Goal: Task Accomplishment & Management: Use online tool/utility

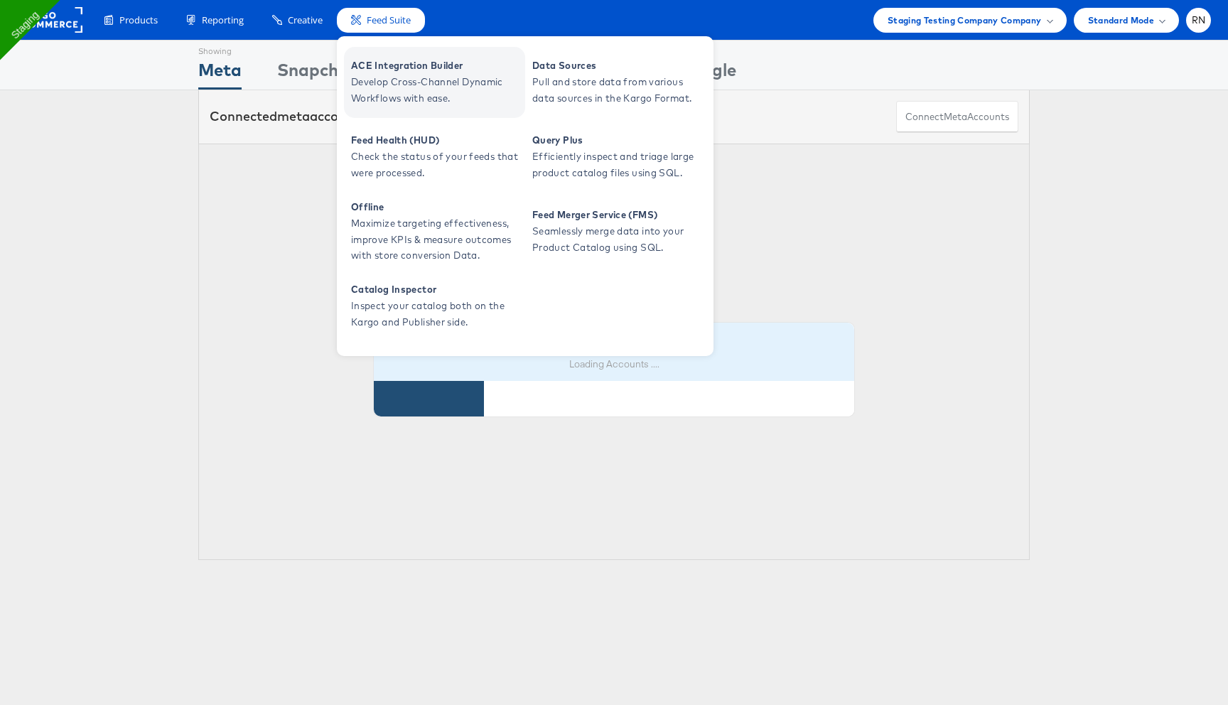
click at [399, 80] on span "Develop Cross-Channel Dynamic Workflows with ease." at bounding box center [436, 90] width 171 height 33
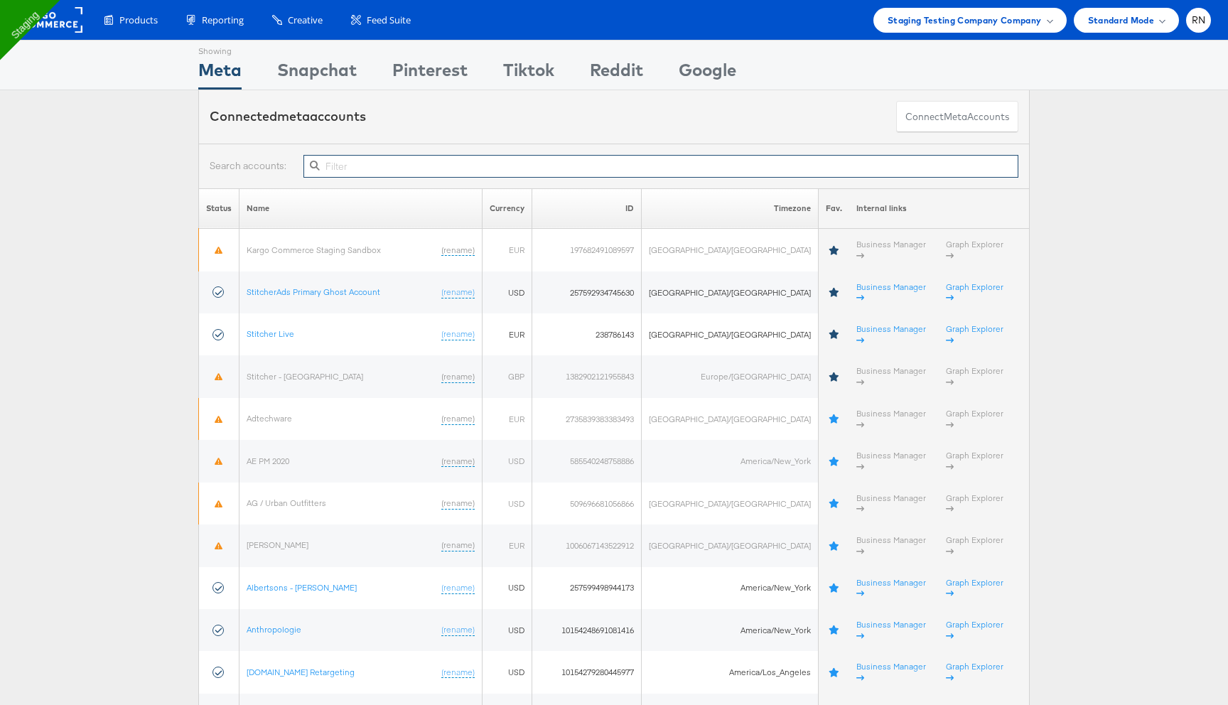
click at [393, 168] on input "text" at bounding box center [661, 166] width 715 height 23
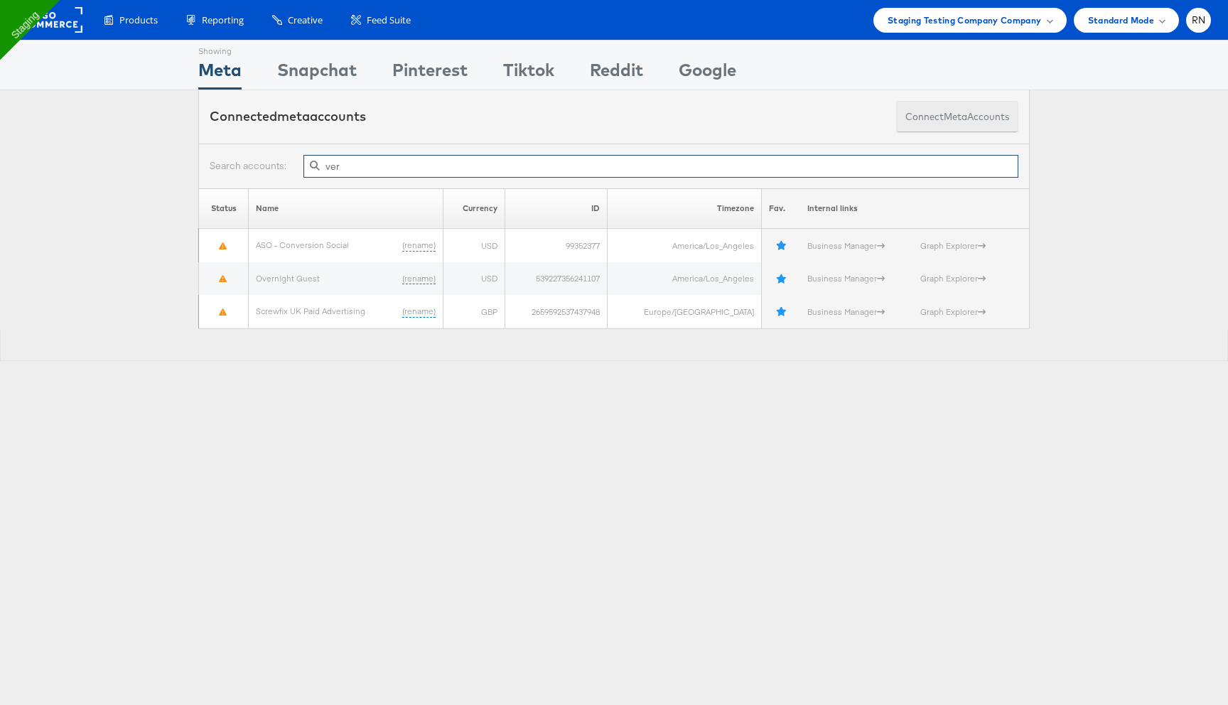
type input "ver"
click at [965, 116] on span "meta" at bounding box center [955, 117] width 23 height 14
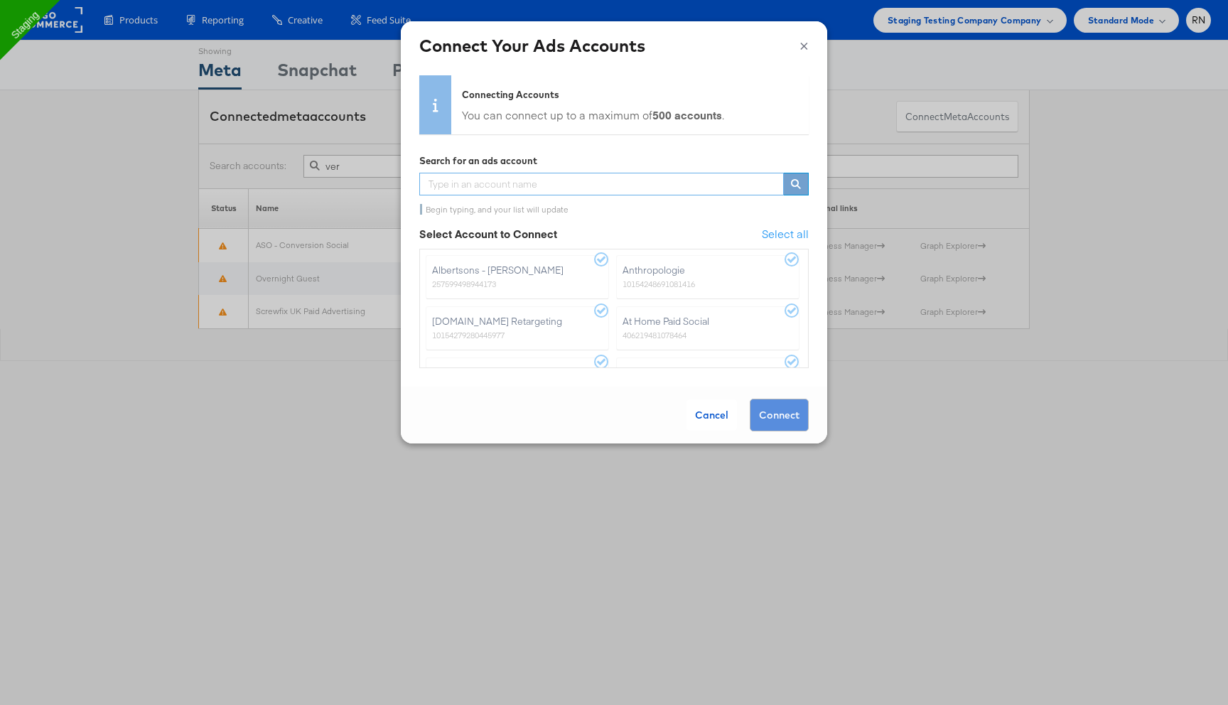
click at [617, 186] on input "text" at bounding box center [601, 184] width 365 height 23
type input "ver"
click at [800, 45] on button "×" at bounding box center [804, 43] width 9 height 21
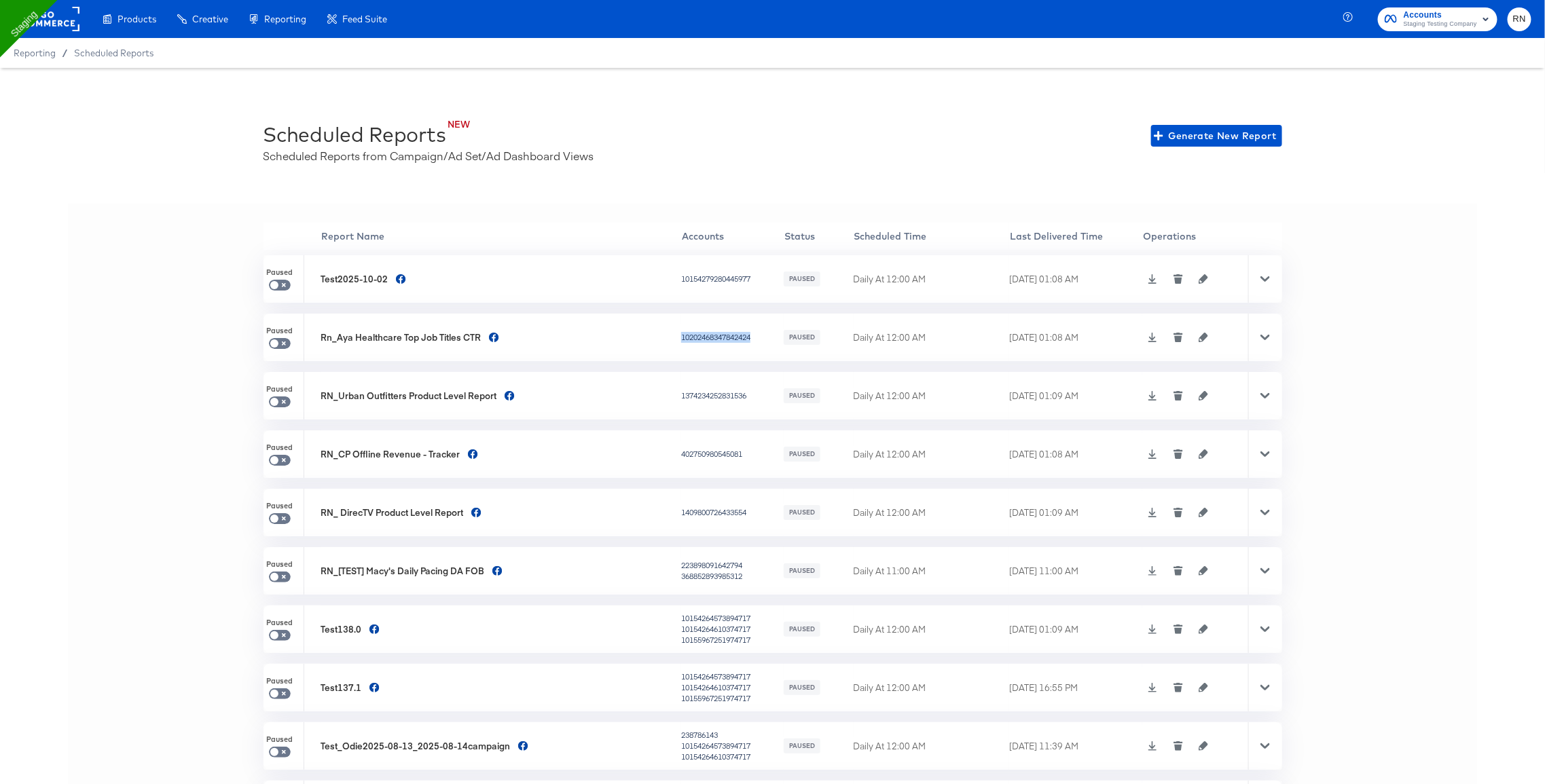
scroll to position [105, 0]
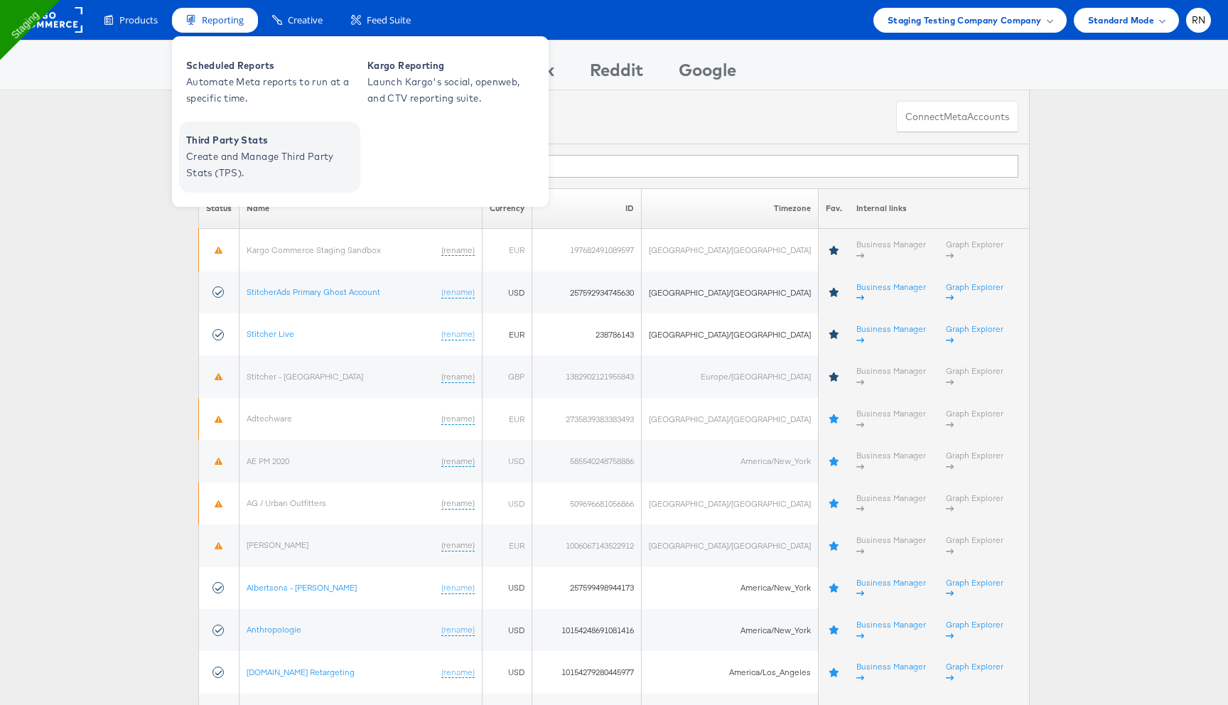
click at [265, 154] on span "Create and Manage Third Party Stats (TPS)." at bounding box center [271, 165] width 171 height 33
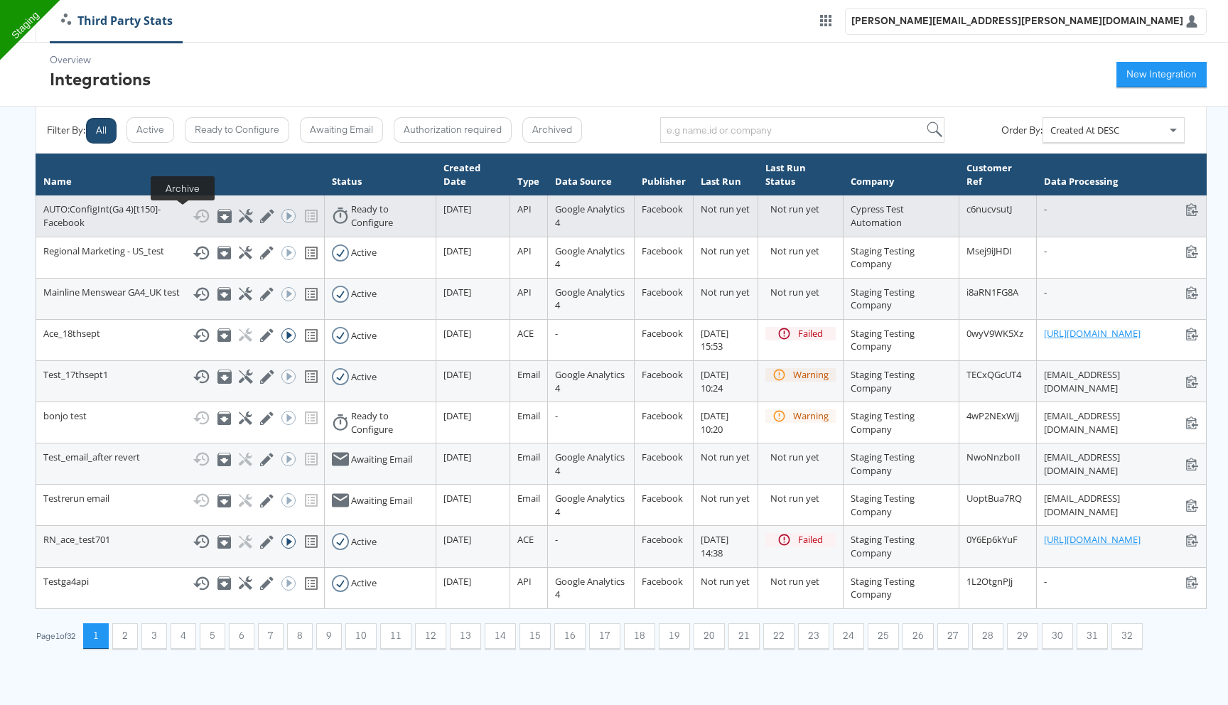
click at [217, 219] on icon at bounding box center [224, 216] width 14 height 14
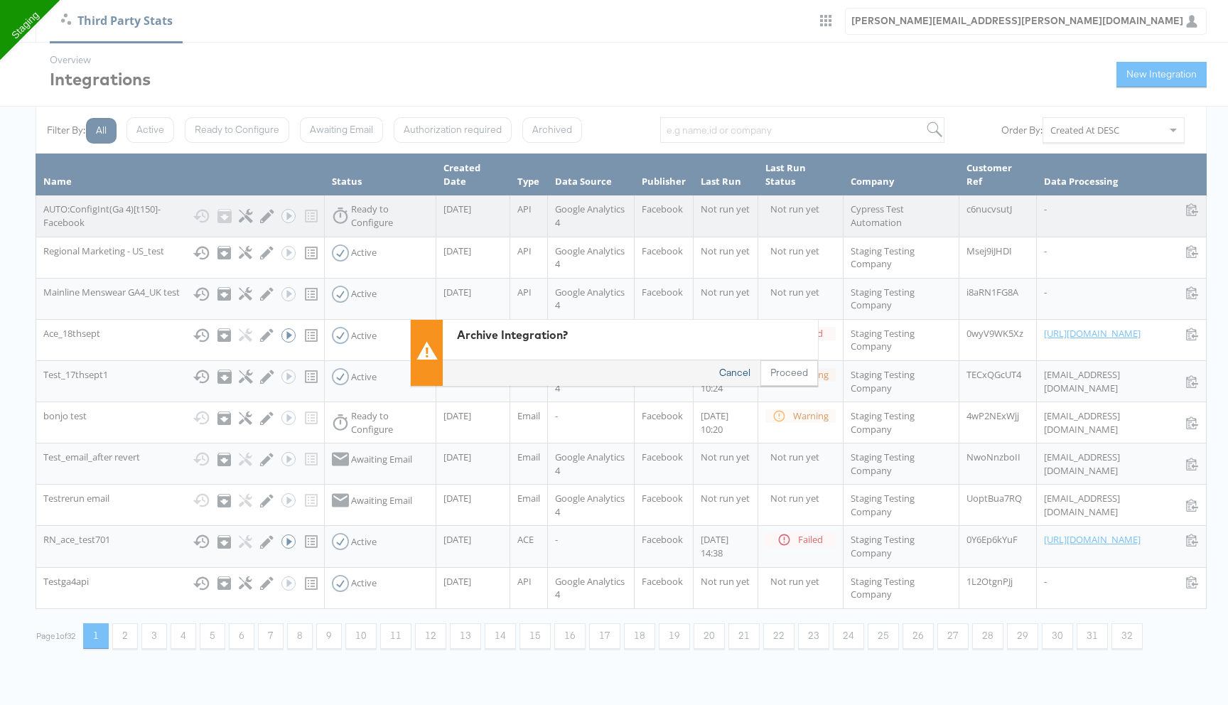
click at [735, 383] on button "Cancel" at bounding box center [734, 373] width 51 height 26
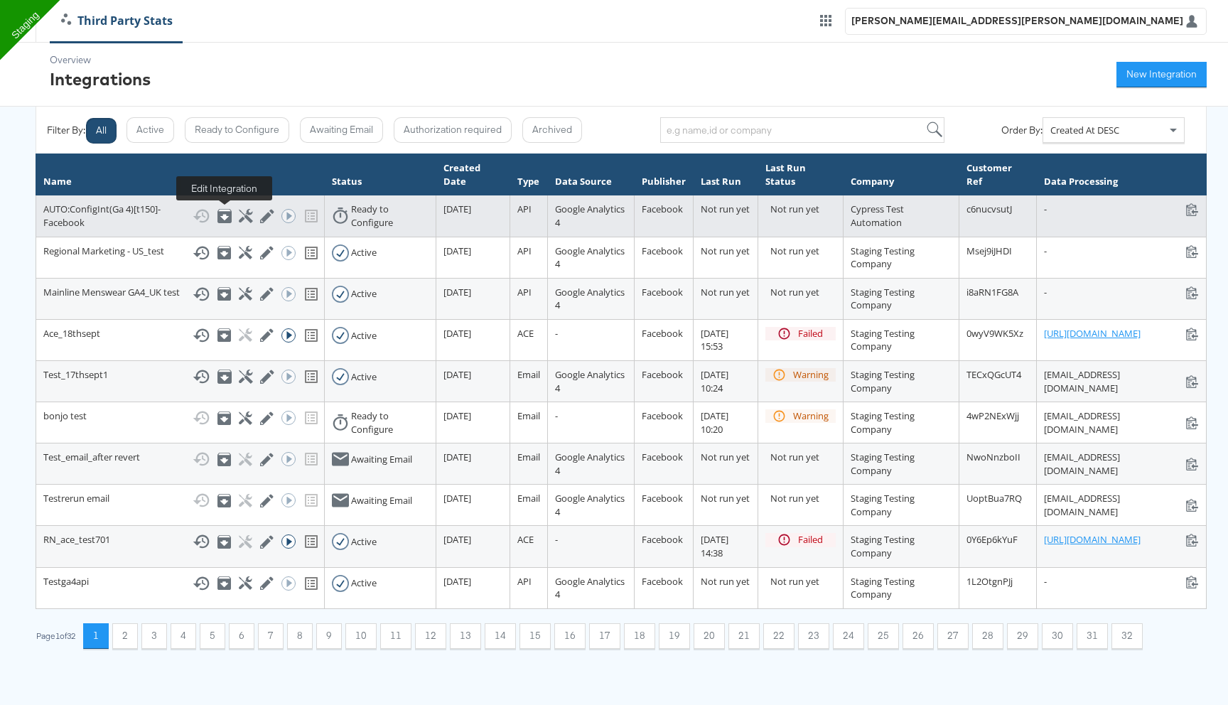
click at [260, 212] on icon at bounding box center [267, 216] width 14 height 14
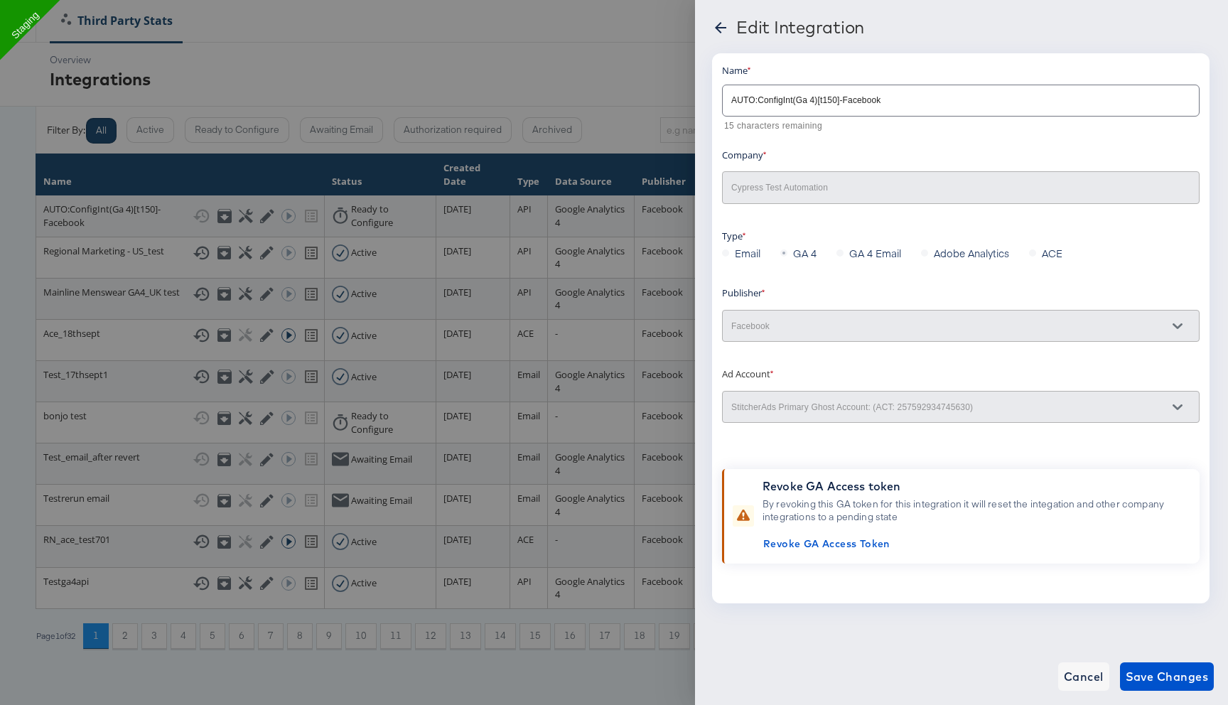
click at [720, 24] on icon at bounding box center [720, 27] width 17 height 17
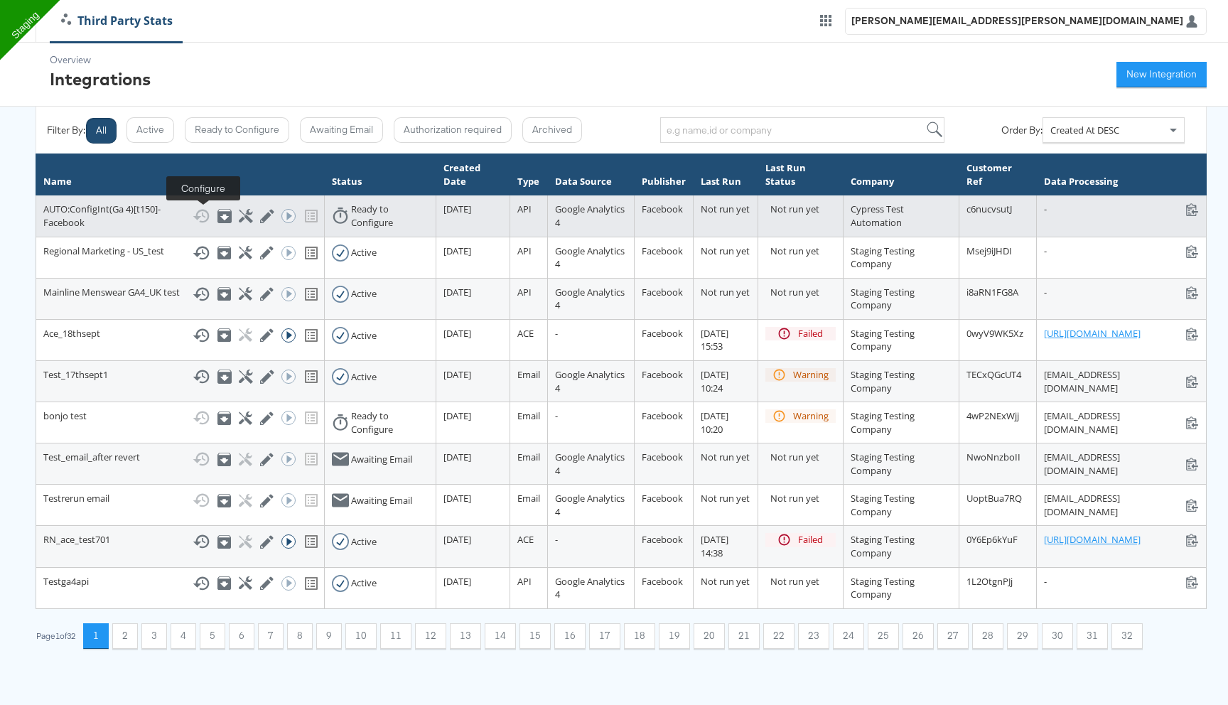
click at [239, 210] on icon at bounding box center [246, 216] width 14 height 14
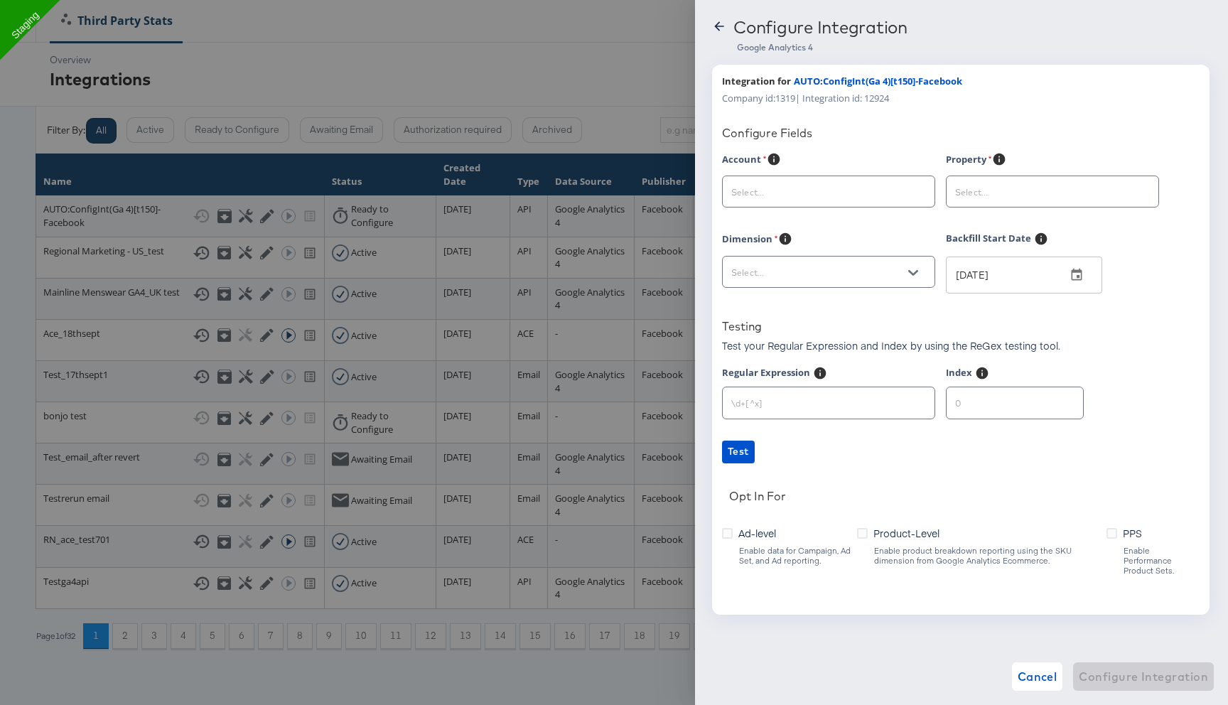
click at [716, 24] on icon at bounding box center [719, 26] width 14 height 14
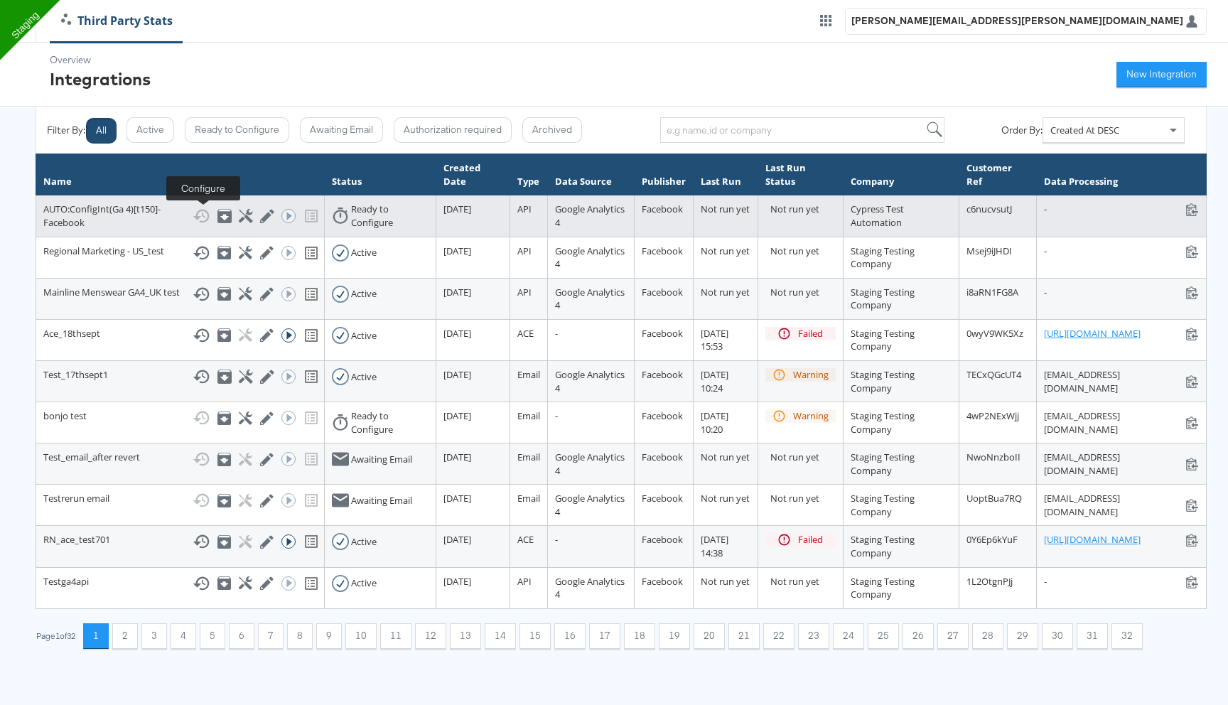
click at [239, 215] on icon at bounding box center [246, 216] width 14 height 14
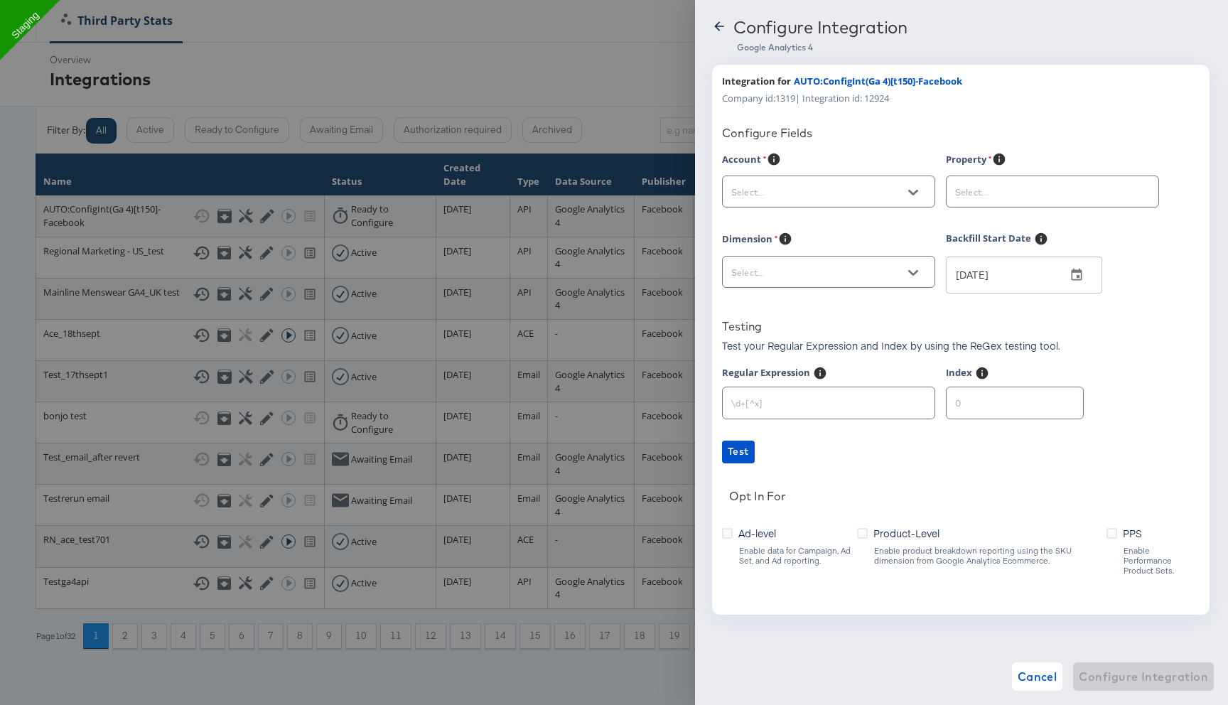
click at [890, 183] on div at bounding box center [828, 192] width 213 height 32
click at [916, 193] on icon "Open" at bounding box center [913, 193] width 10 height 6
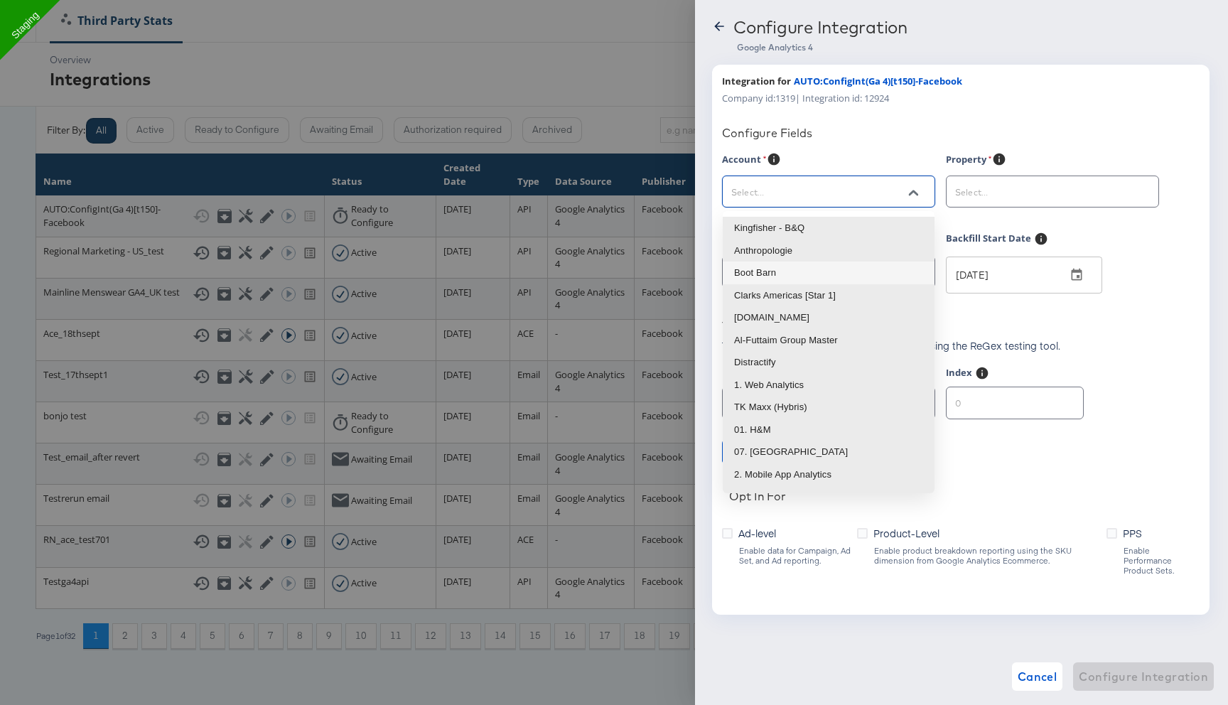
click at [834, 265] on li "Boot Barn" at bounding box center [829, 273] width 212 height 23
type input "Boot Barn"
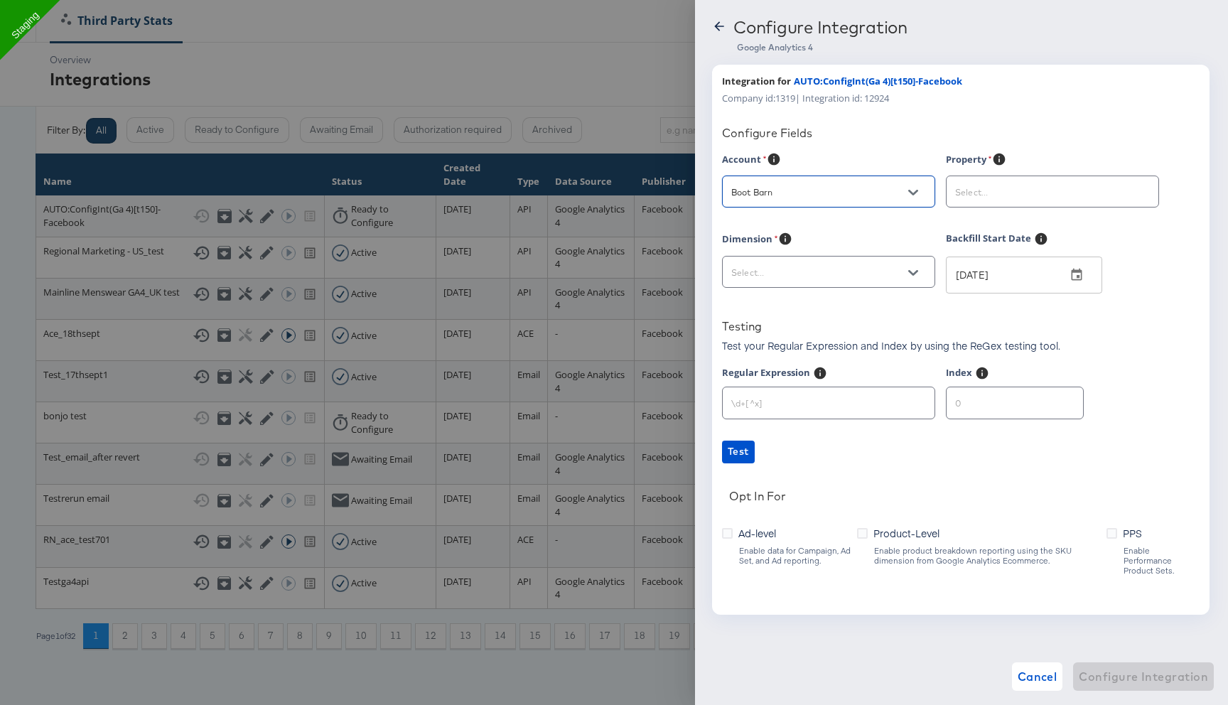
click at [975, 192] on input "text" at bounding box center [1041, 192] width 178 height 16
click at [988, 233] on li "GA4 bootbarn.com Prod" at bounding box center [1053, 228] width 212 height 23
type input "GA4 bootbarn.com Prod"
click at [889, 274] on input "text" at bounding box center [818, 272] width 178 height 16
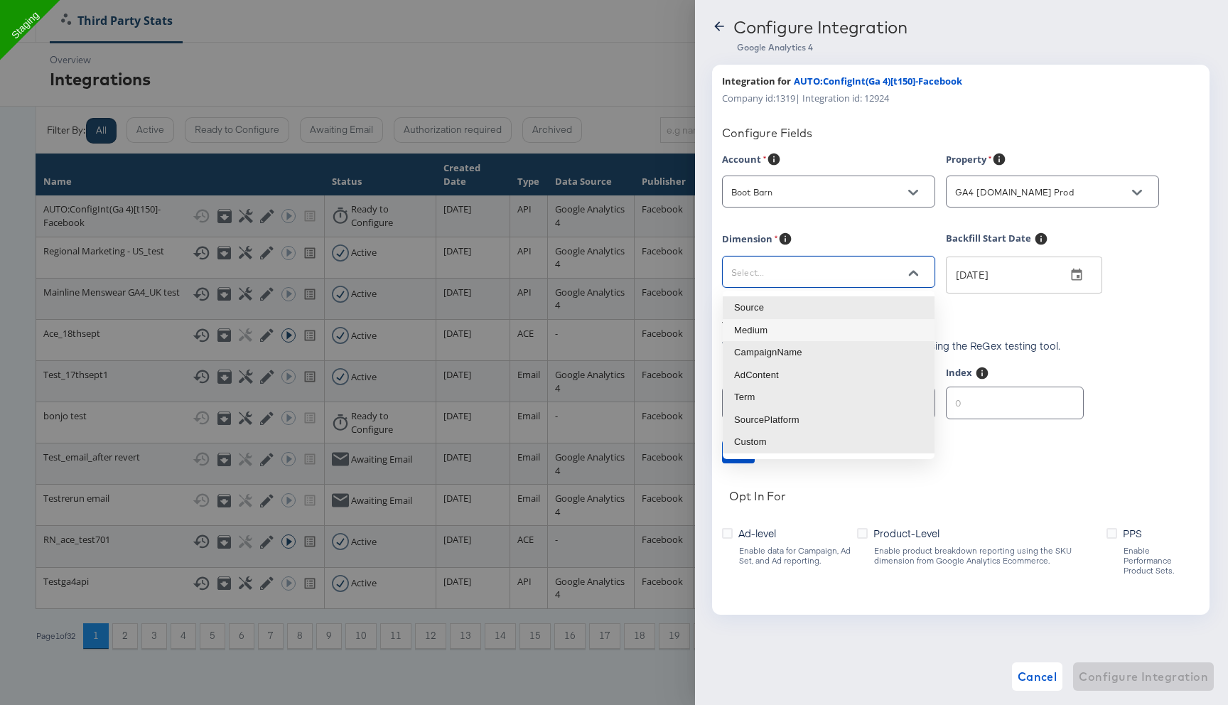
click at [819, 330] on li "Medium" at bounding box center [829, 330] width 212 height 23
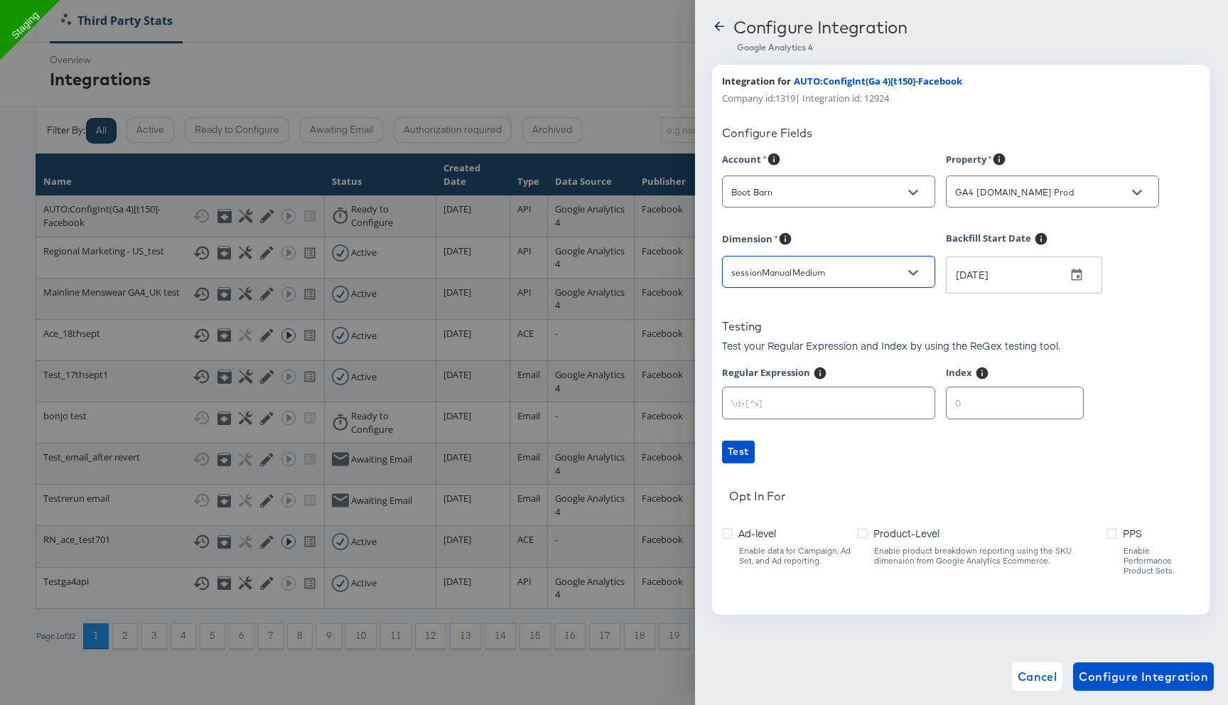
click at [770, 533] on span "Ad-level" at bounding box center [758, 533] width 38 height 14
click at [0, 0] on input "Ad-level" at bounding box center [0, 0] width 0 height 0
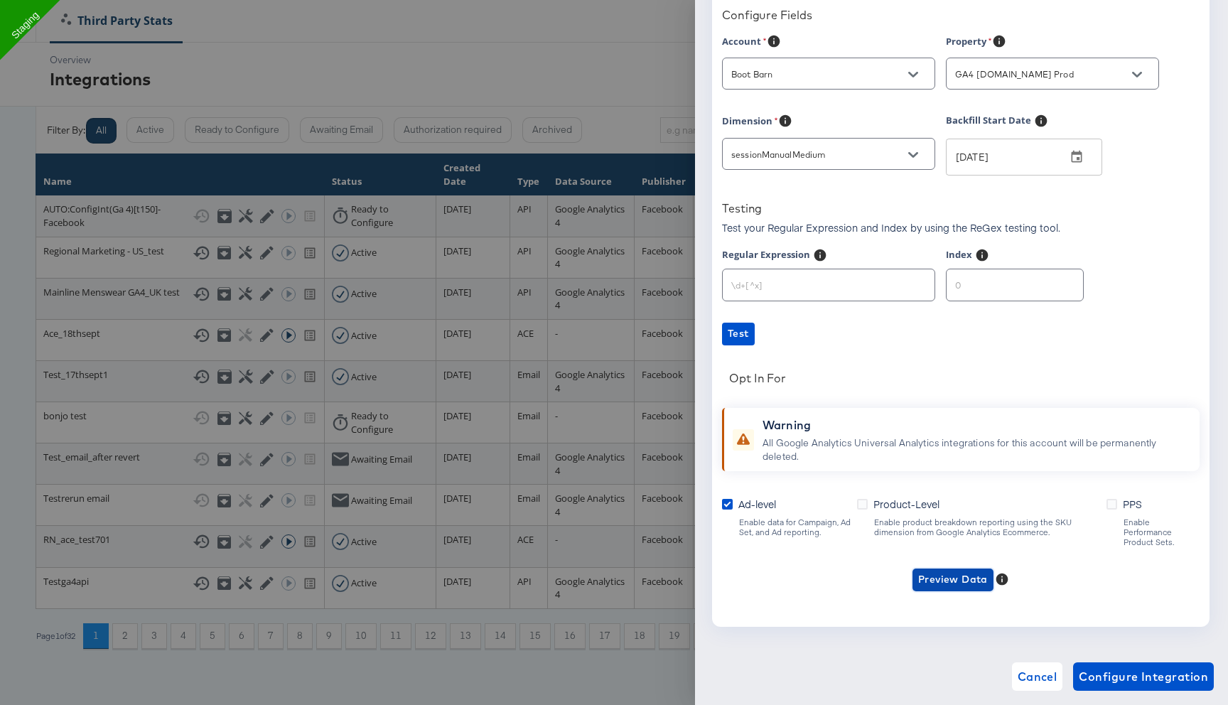
click at [937, 571] on span "Preview Data" at bounding box center [953, 580] width 70 height 18
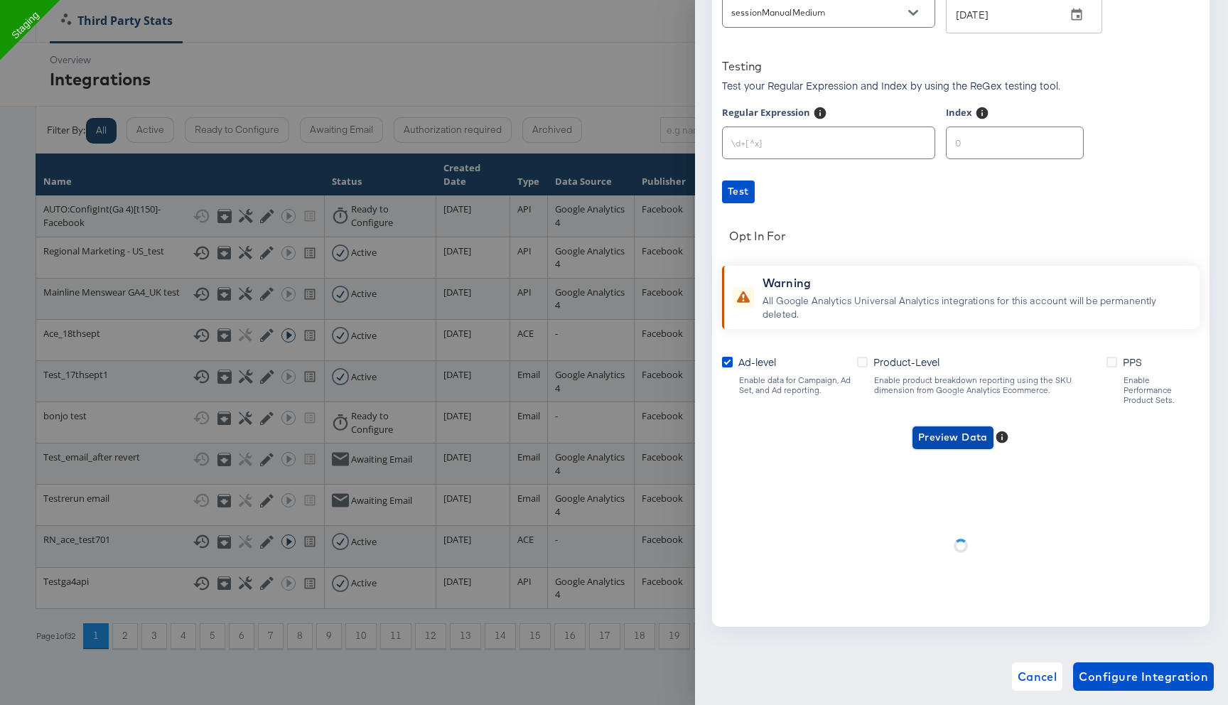
scroll to position [260, 0]
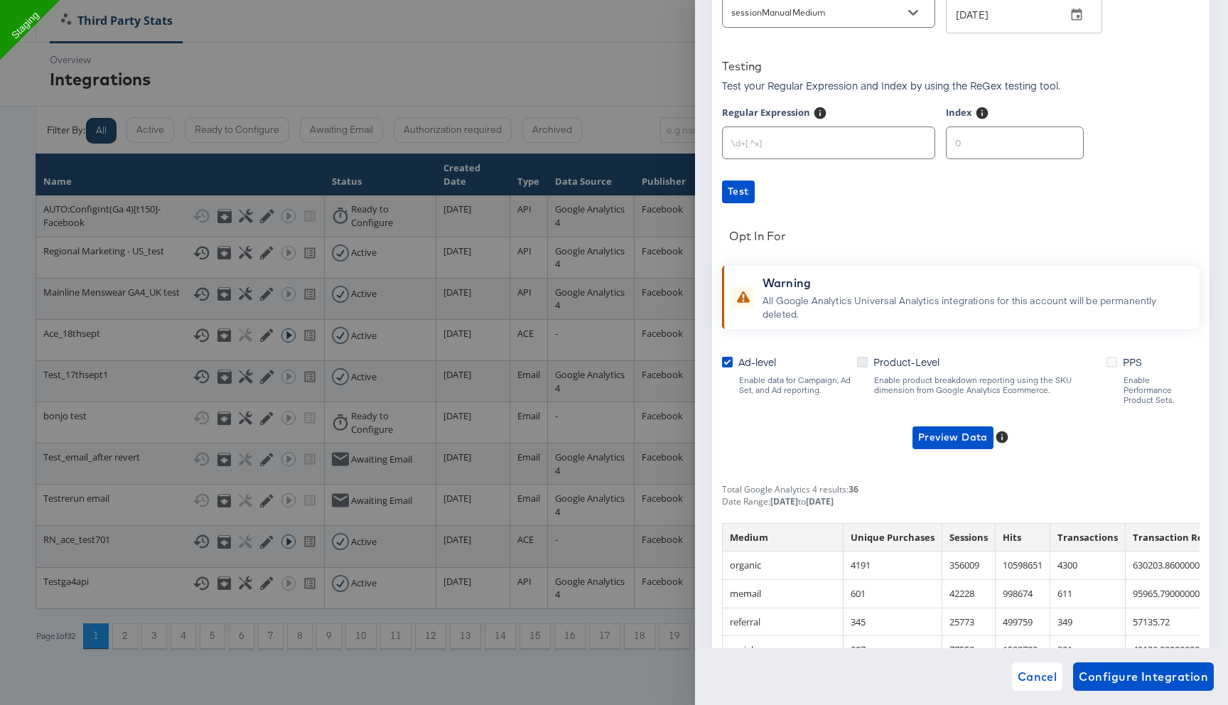
click at [864, 365] on icon at bounding box center [862, 362] width 11 height 11
click at [0, 0] on input "Product-Level" at bounding box center [0, 0] width 0 height 0
click at [938, 429] on span "Preview Data" at bounding box center [948, 438] width 70 height 18
click at [949, 480] on li "Product-level GA4 Data" at bounding box center [971, 479] width 139 height 23
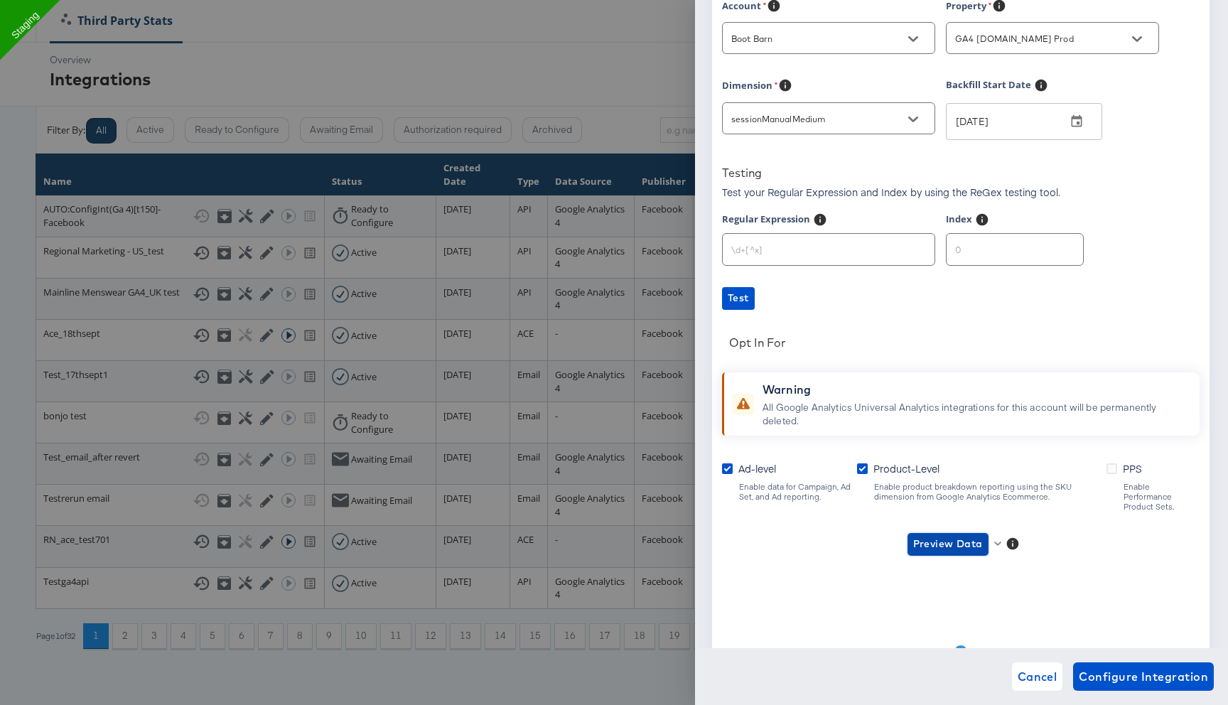
scroll to position [0, 0]
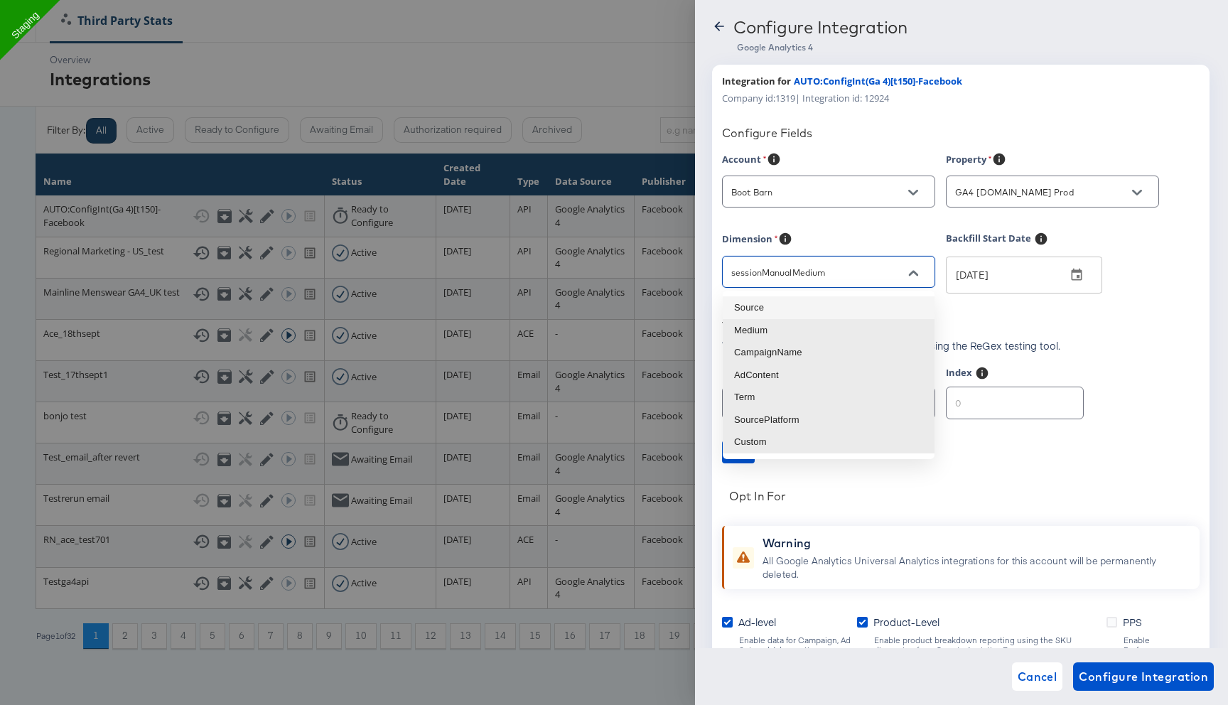
click at [879, 274] on input "sessionManualMedium" at bounding box center [818, 272] width 178 height 16
click at [792, 396] on li "Term" at bounding box center [829, 397] width 212 height 23
type input "sessionManualTerm"
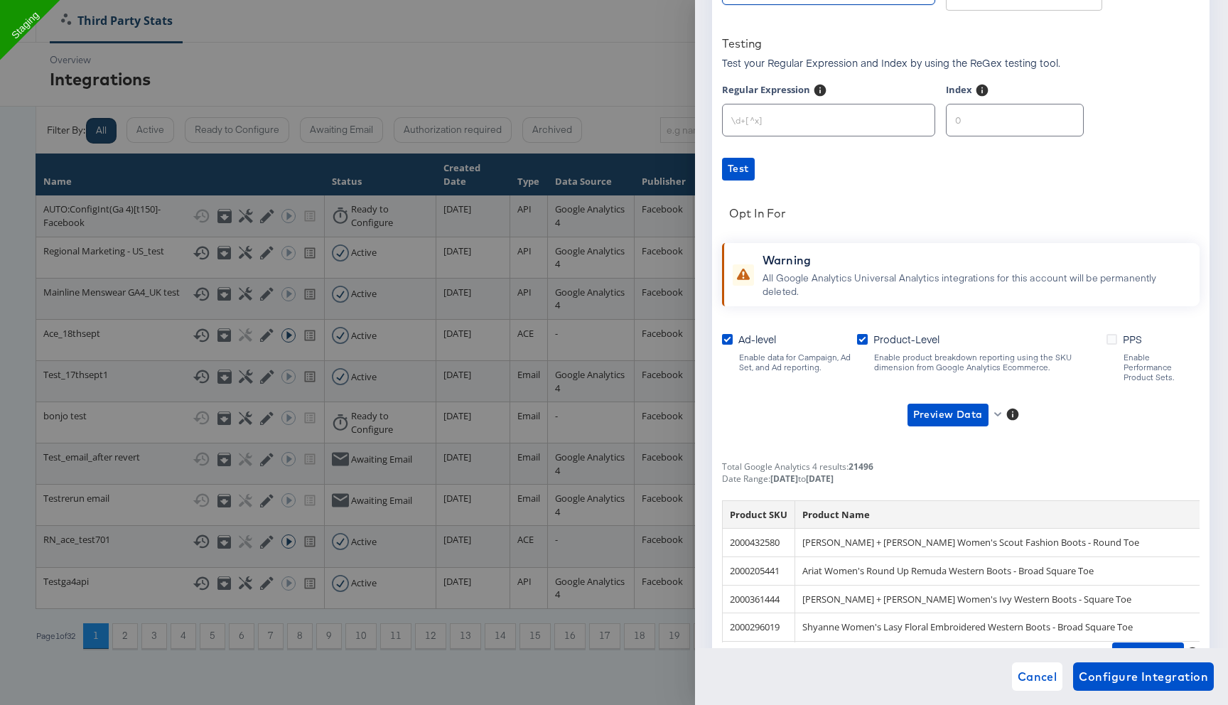
scroll to position [331, 0]
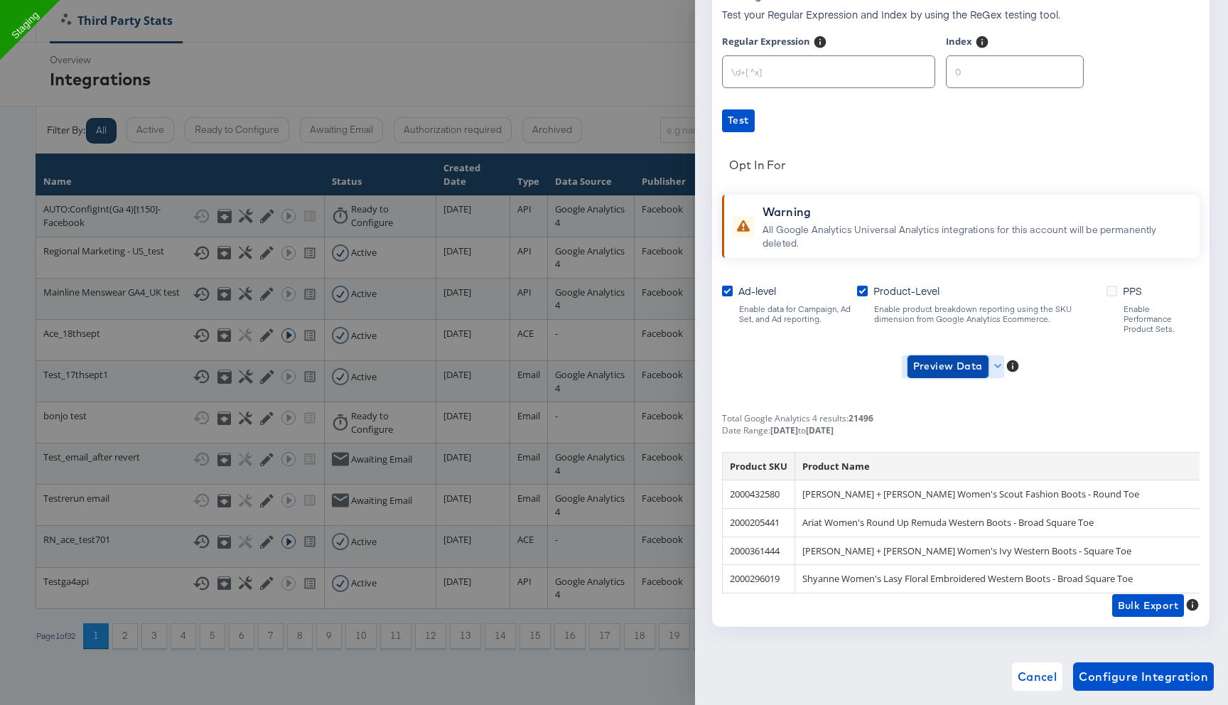
click at [967, 358] on span "Preview Data" at bounding box center [948, 367] width 70 height 18
click at [954, 389] on li "Ad-level GA4 Data" at bounding box center [971, 384] width 139 height 23
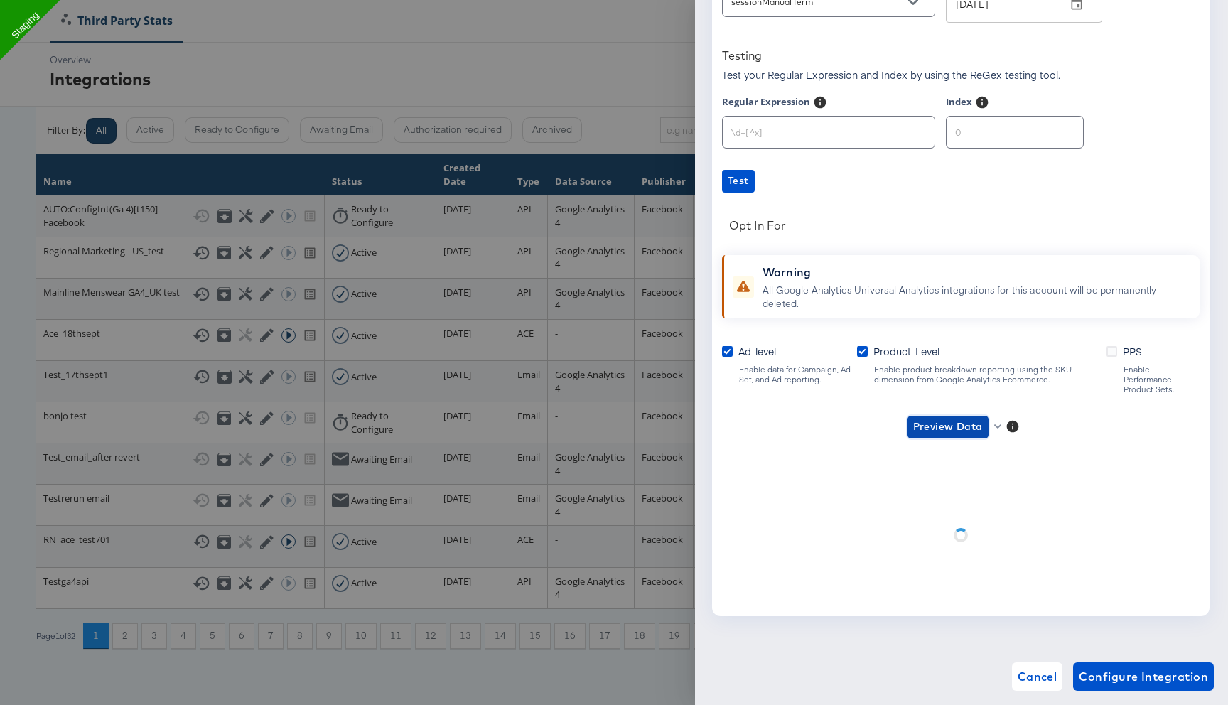
scroll to position [260, 0]
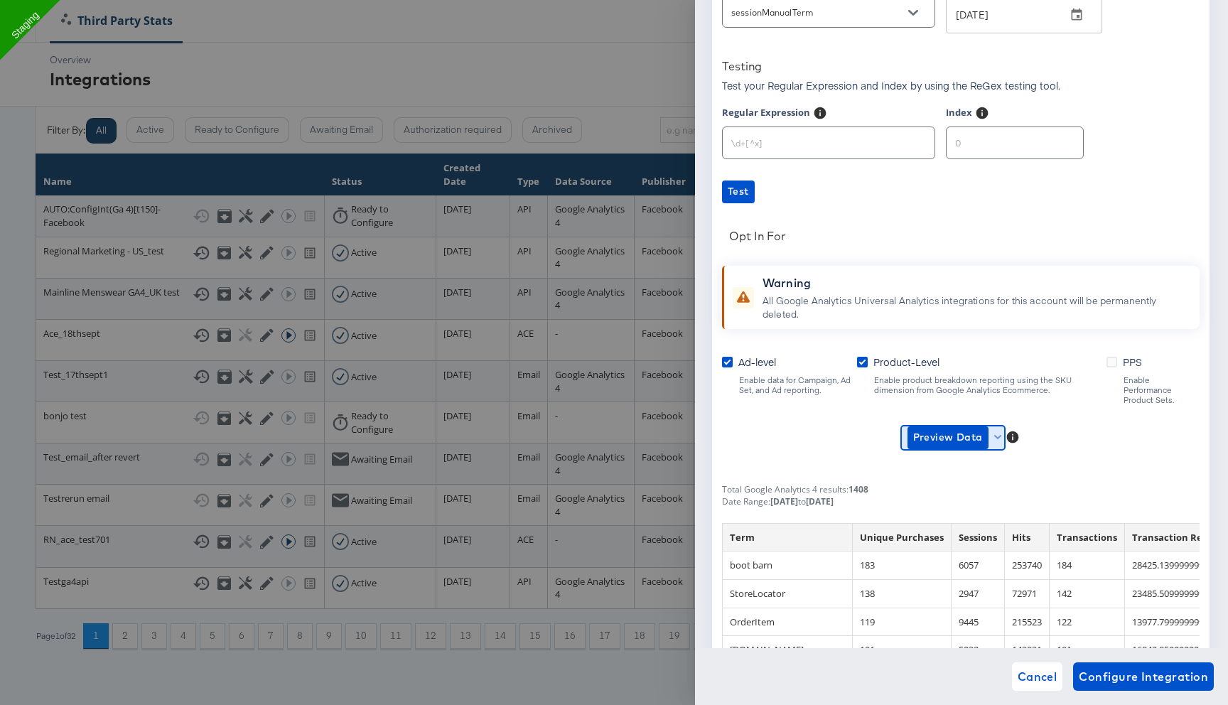
click at [999, 434] on icon "button" at bounding box center [998, 438] width 8 height 8
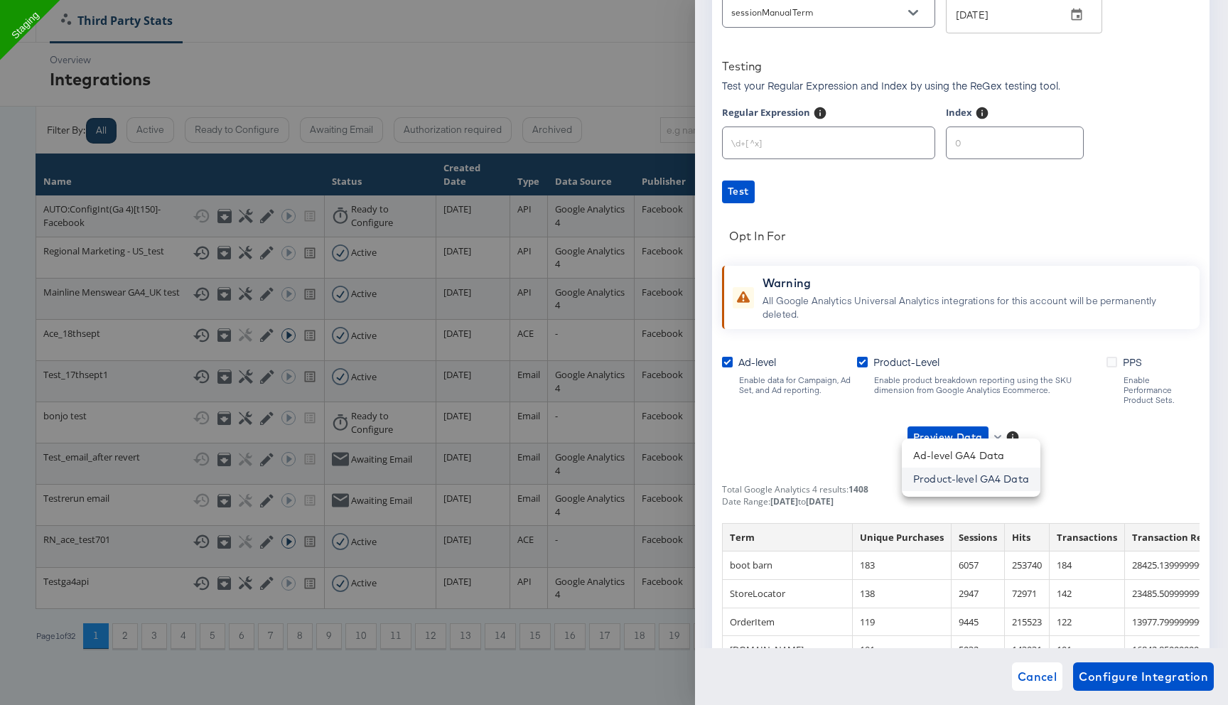
click at [998, 471] on li "Product-level GA4 Data" at bounding box center [971, 479] width 139 height 23
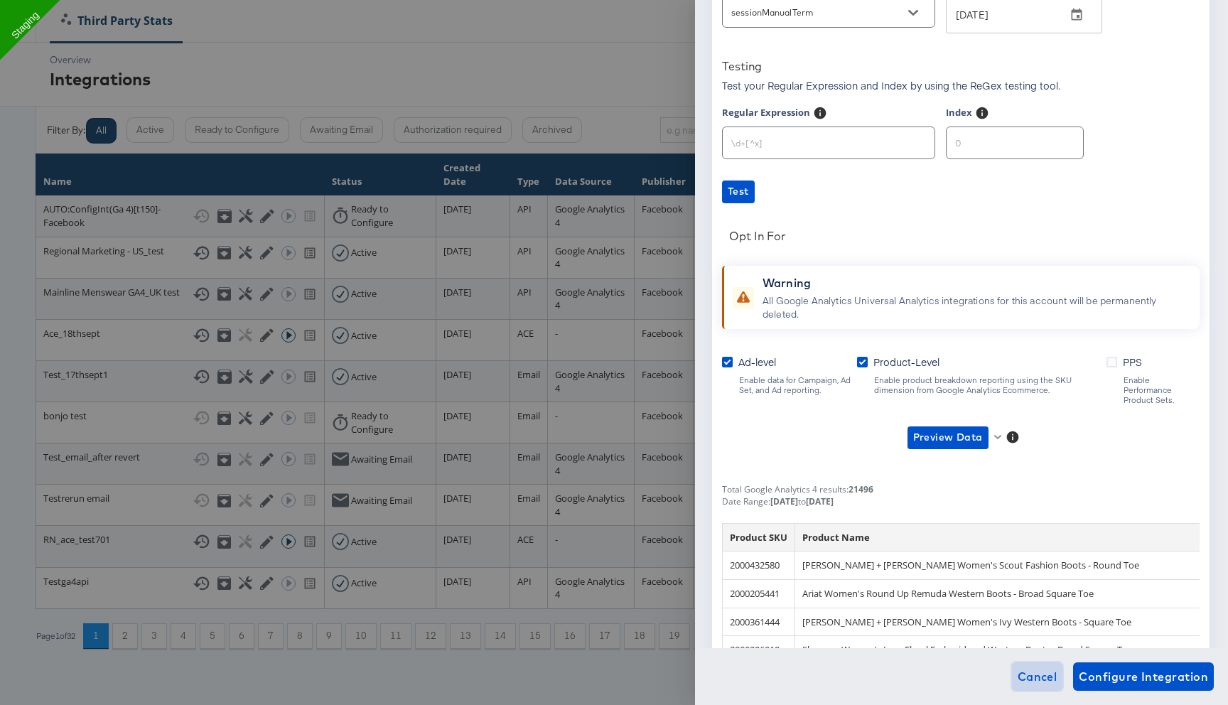
click at [1041, 675] on span "Cancel" at bounding box center [1038, 677] width 40 height 20
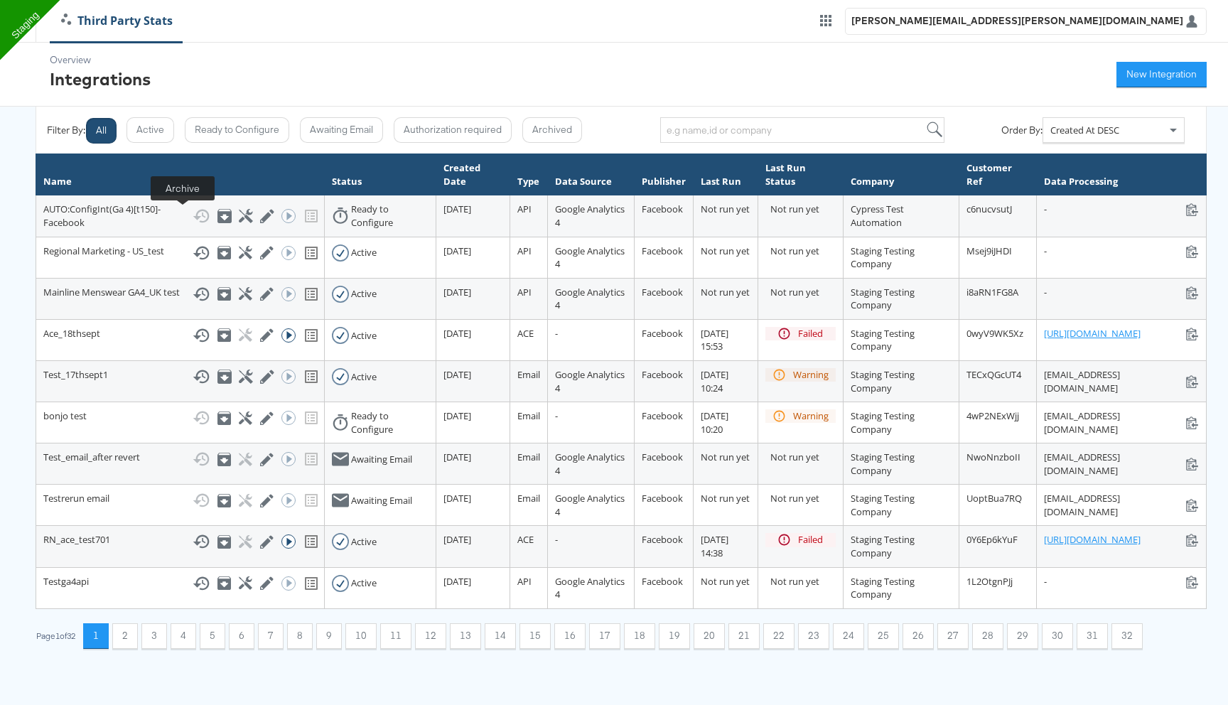
click at [217, 215] on icon at bounding box center [224, 216] width 14 height 14
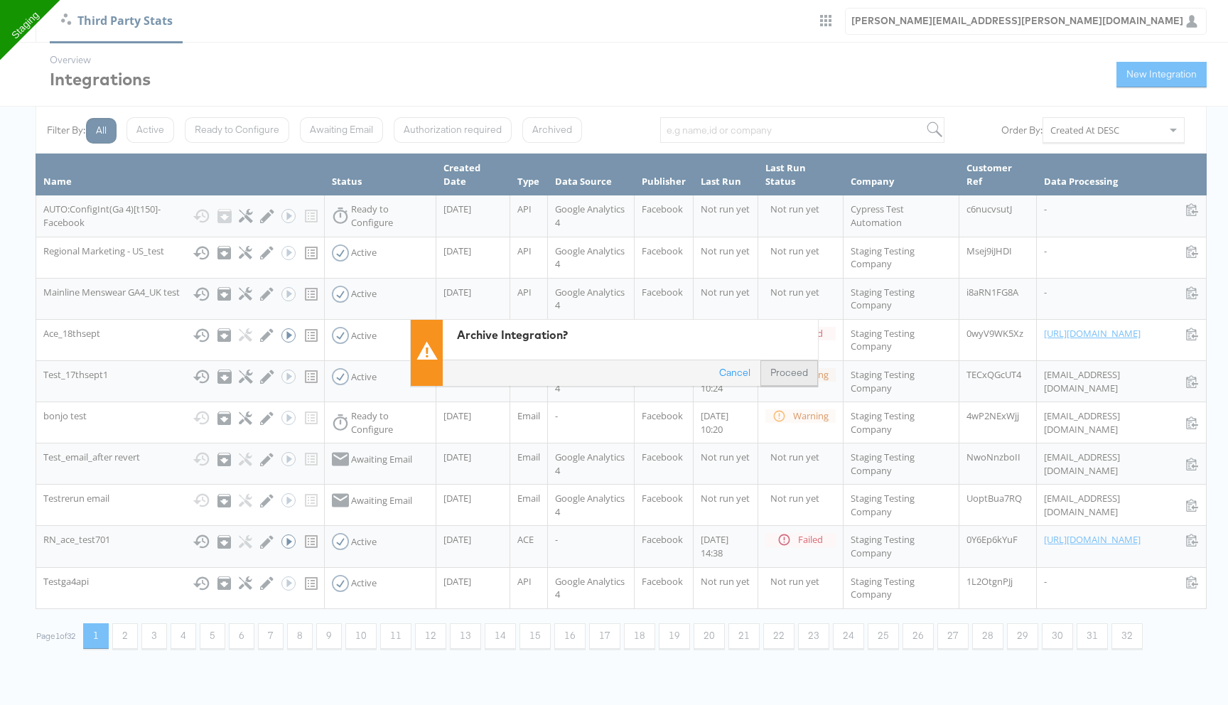
click at [800, 377] on button "Proceed" at bounding box center [790, 373] width 58 height 26
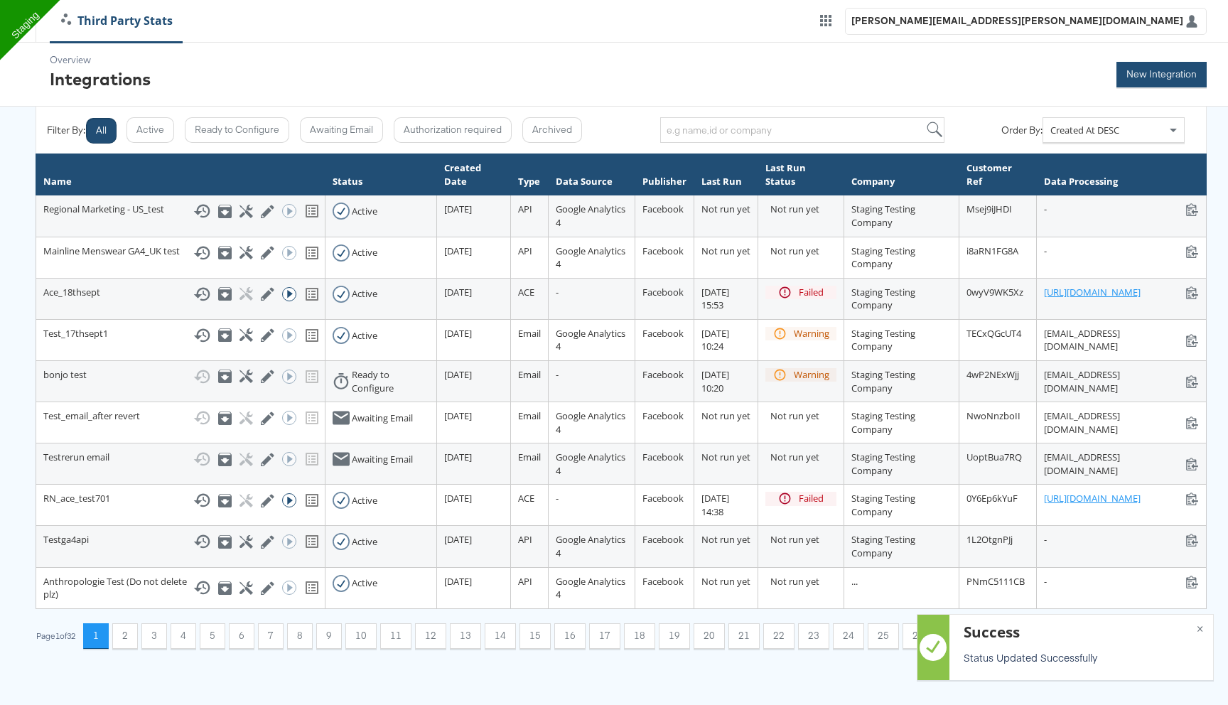
click at [1185, 73] on button "New Integration" at bounding box center [1162, 75] width 90 height 26
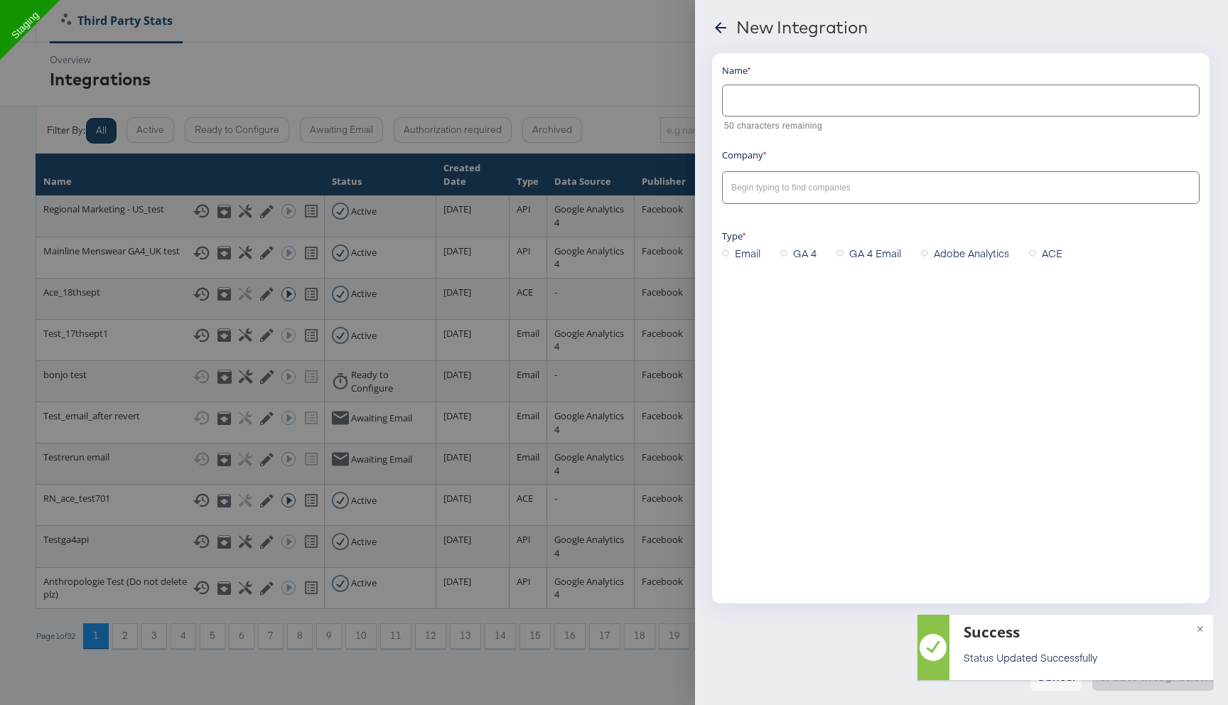
click at [879, 95] on input "text" at bounding box center [961, 95] width 476 height 31
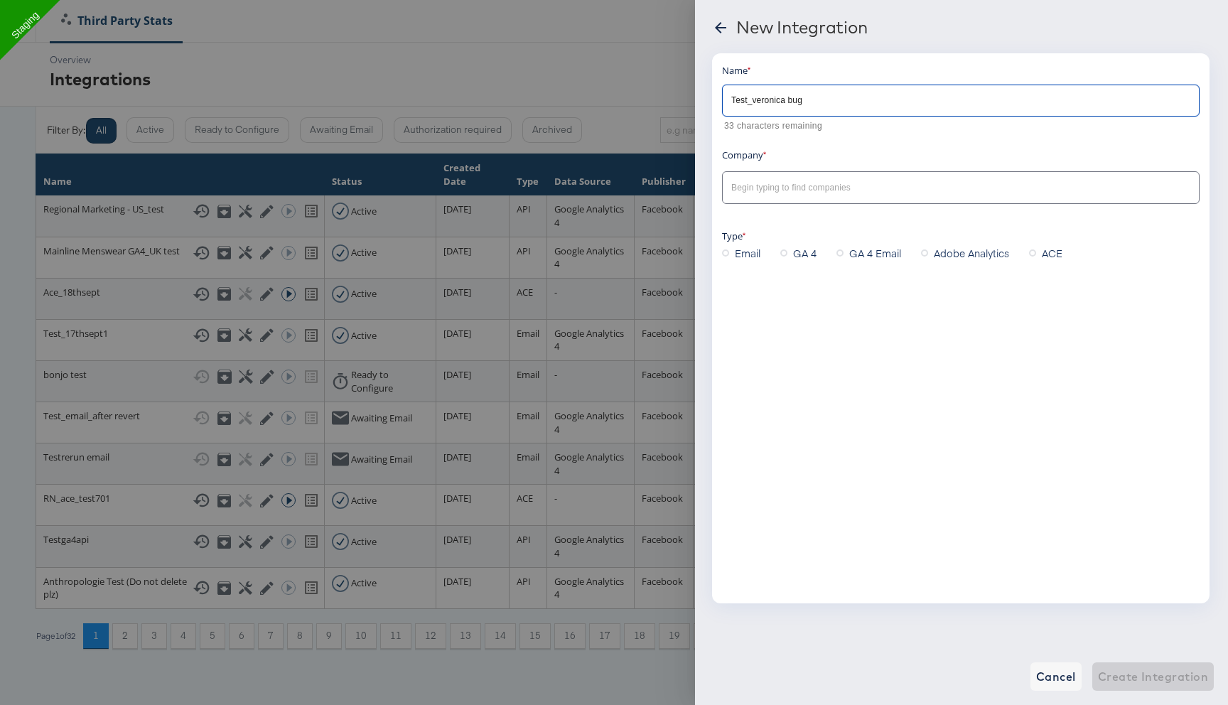
type input "Test_veronica bug"
click at [914, 188] on input "text" at bounding box center [950, 188] width 443 height 16
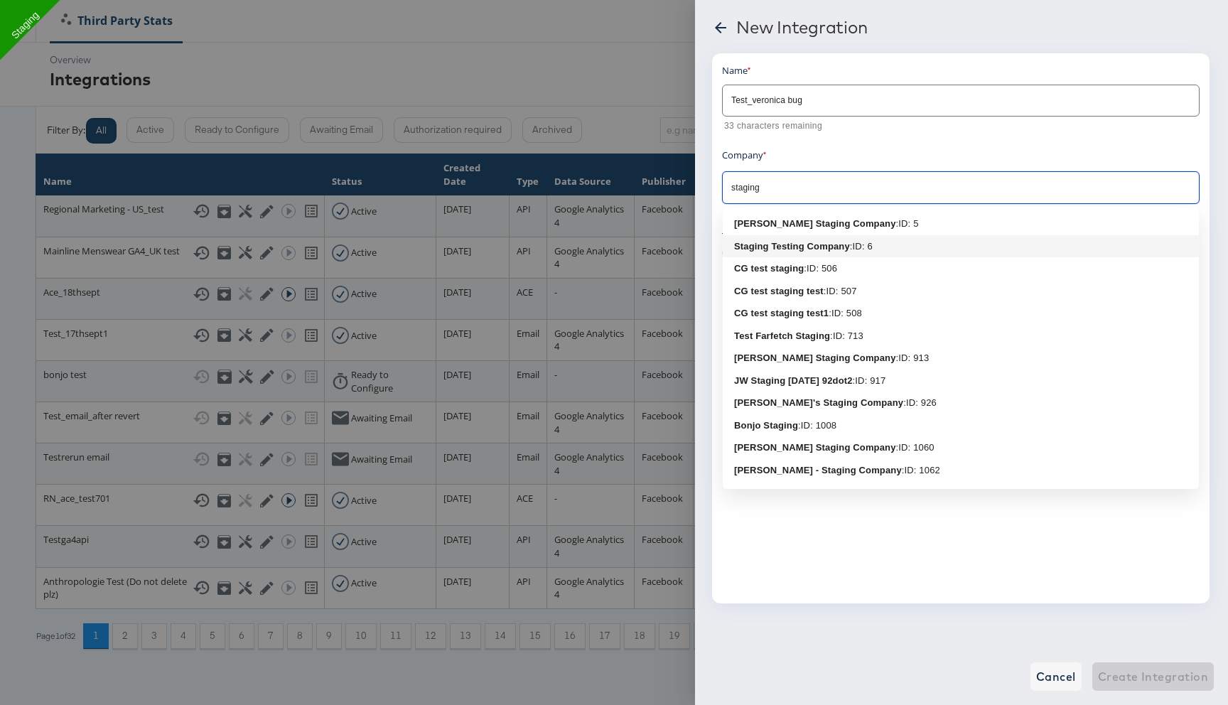
click at [893, 238] on li "Staging Testing Company : ID: 6" at bounding box center [961, 246] width 476 height 23
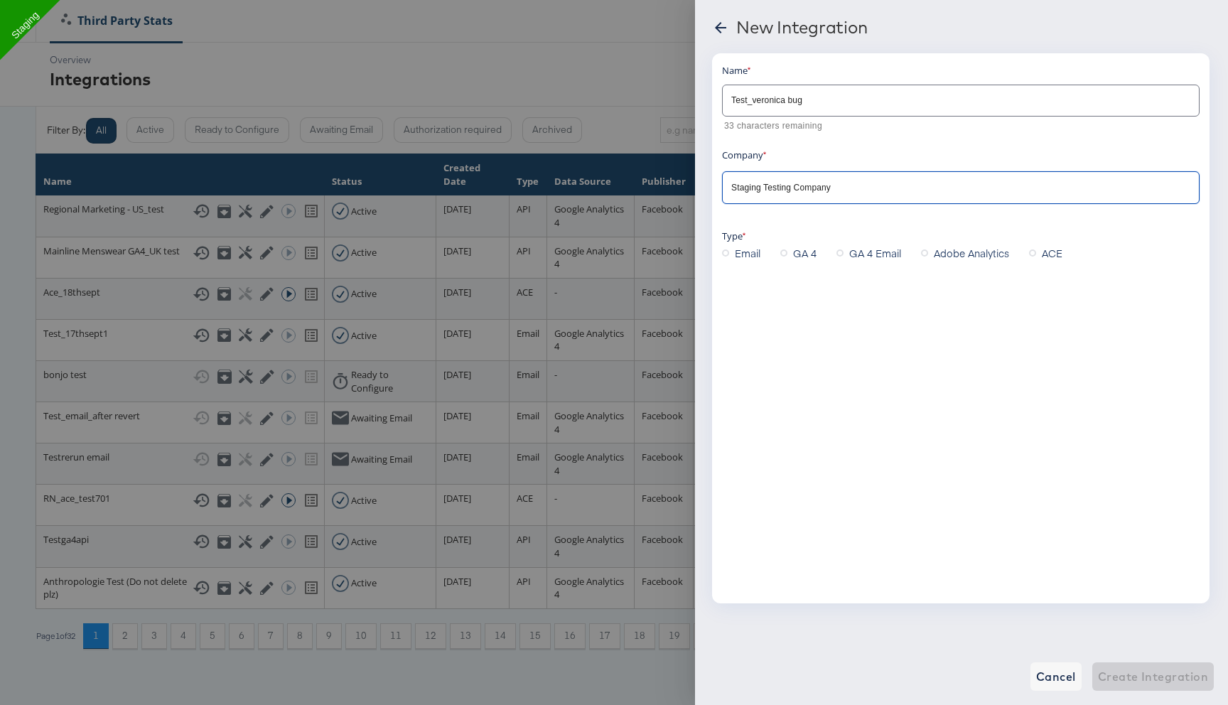
type input "Staging Testing Company"
click at [788, 251] on label "GA 4" at bounding box center [801, 252] width 42 height 21
click at [0, 0] on input "GA 4" at bounding box center [0, 0] width 0 height 0
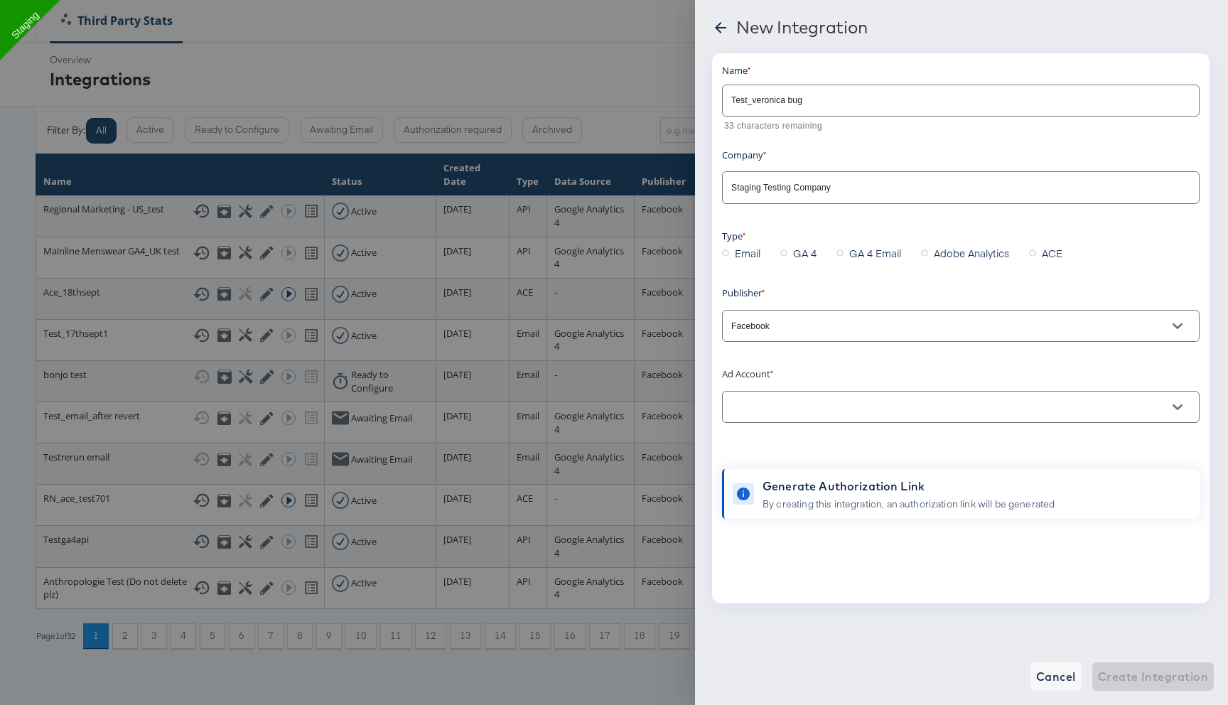
click at [773, 410] on input "text" at bounding box center [950, 407] width 443 height 16
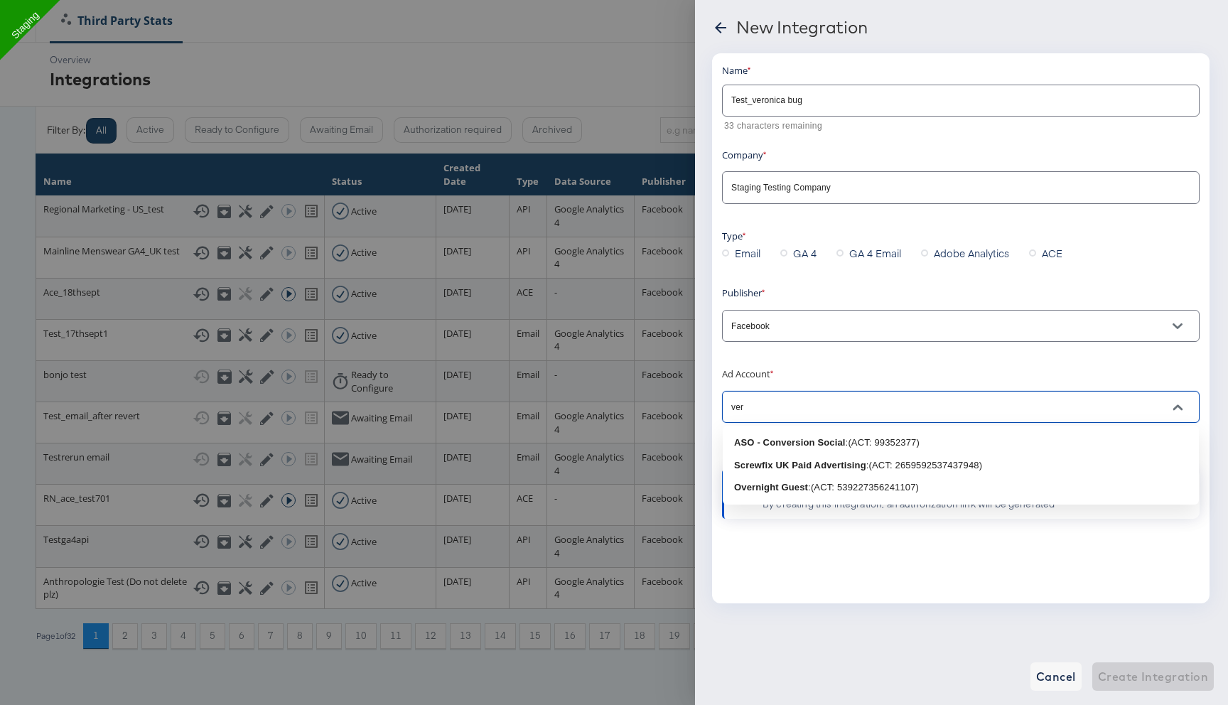
type input "ver"
click at [768, 402] on input "text" at bounding box center [950, 407] width 443 height 16
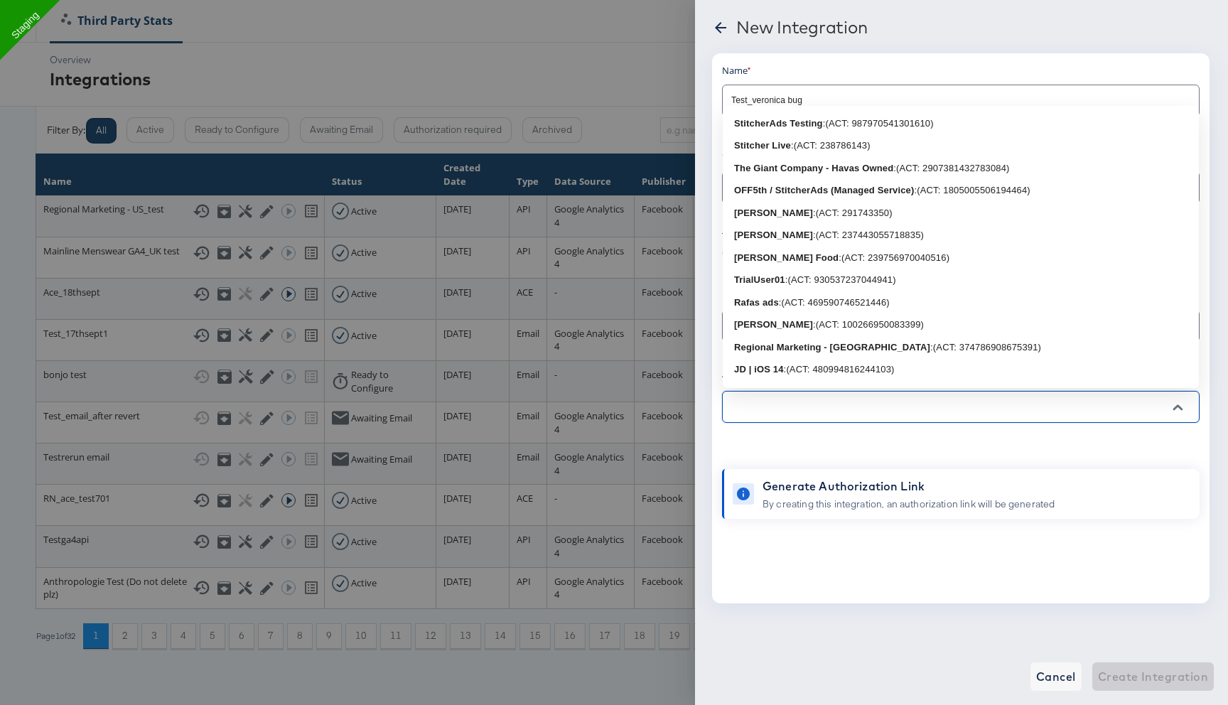
scroll to position [2186, 0]
